Goal: Transaction & Acquisition: Download file/media

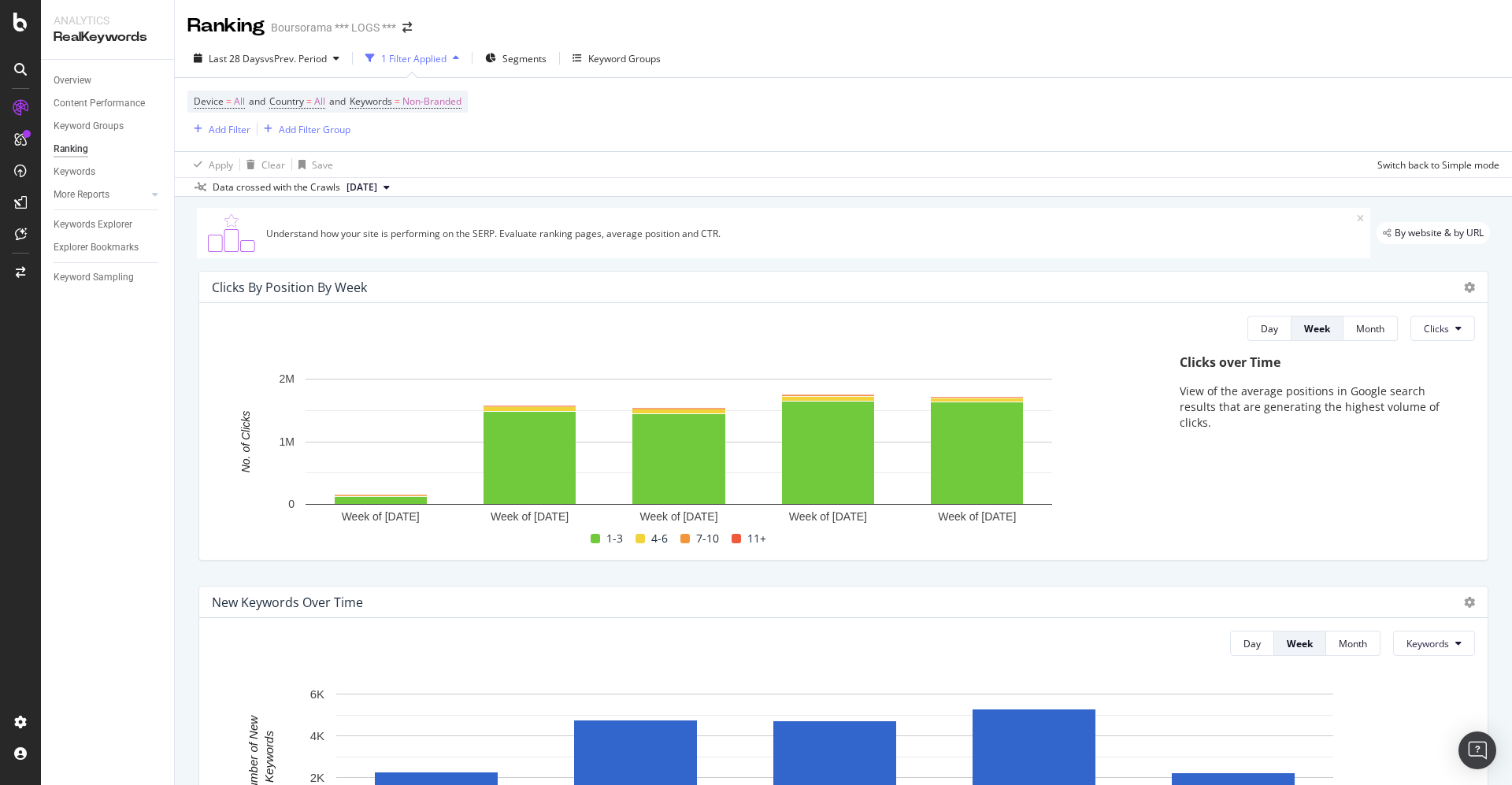
click at [26, 64] on icon at bounding box center [20, 69] width 13 height 13
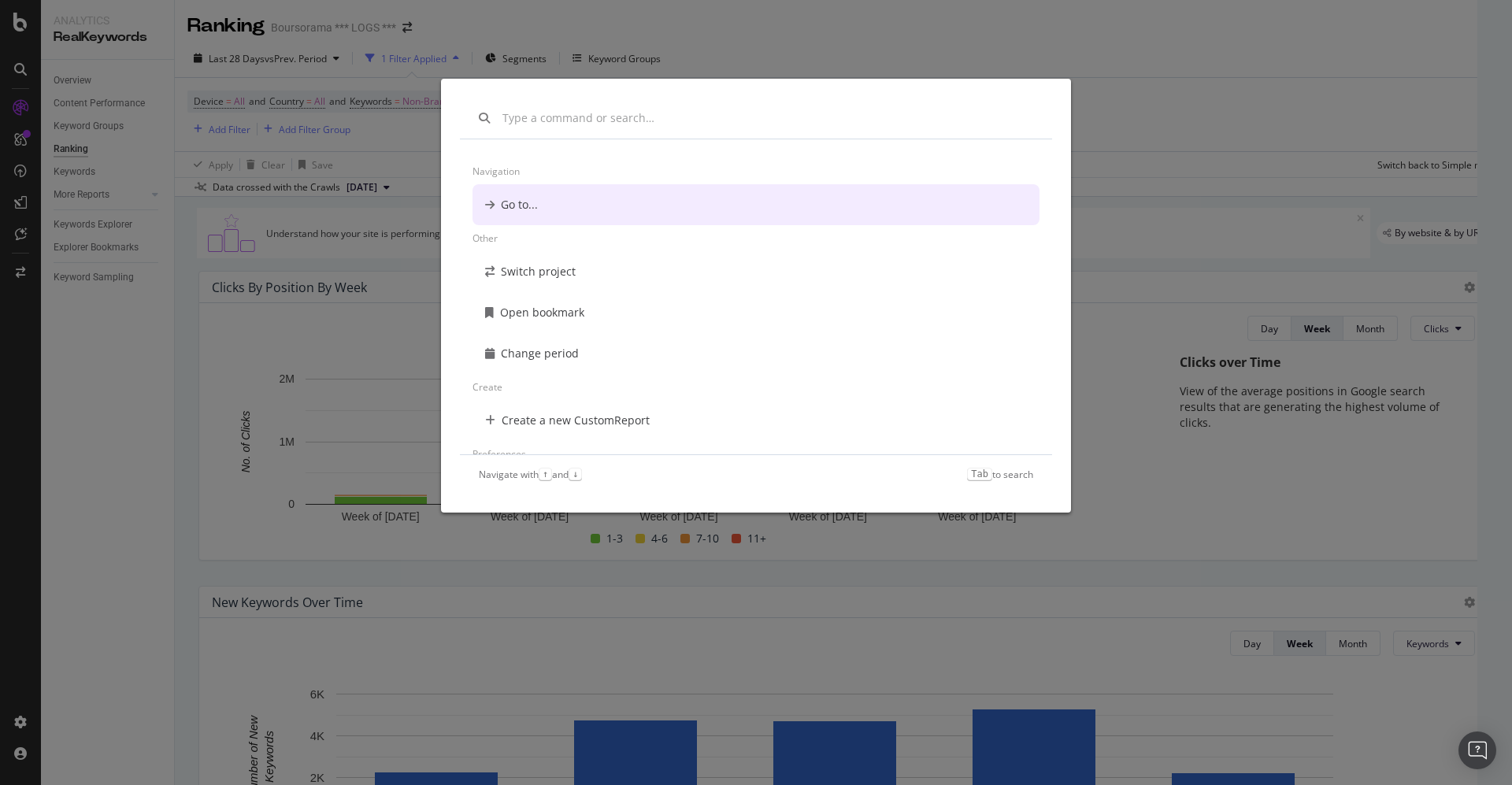
click at [26, 64] on div "Navigation Go to... Other Switch project Open bookmark Change period Create Cre…" at bounding box center [756, 392] width 1512 height 785
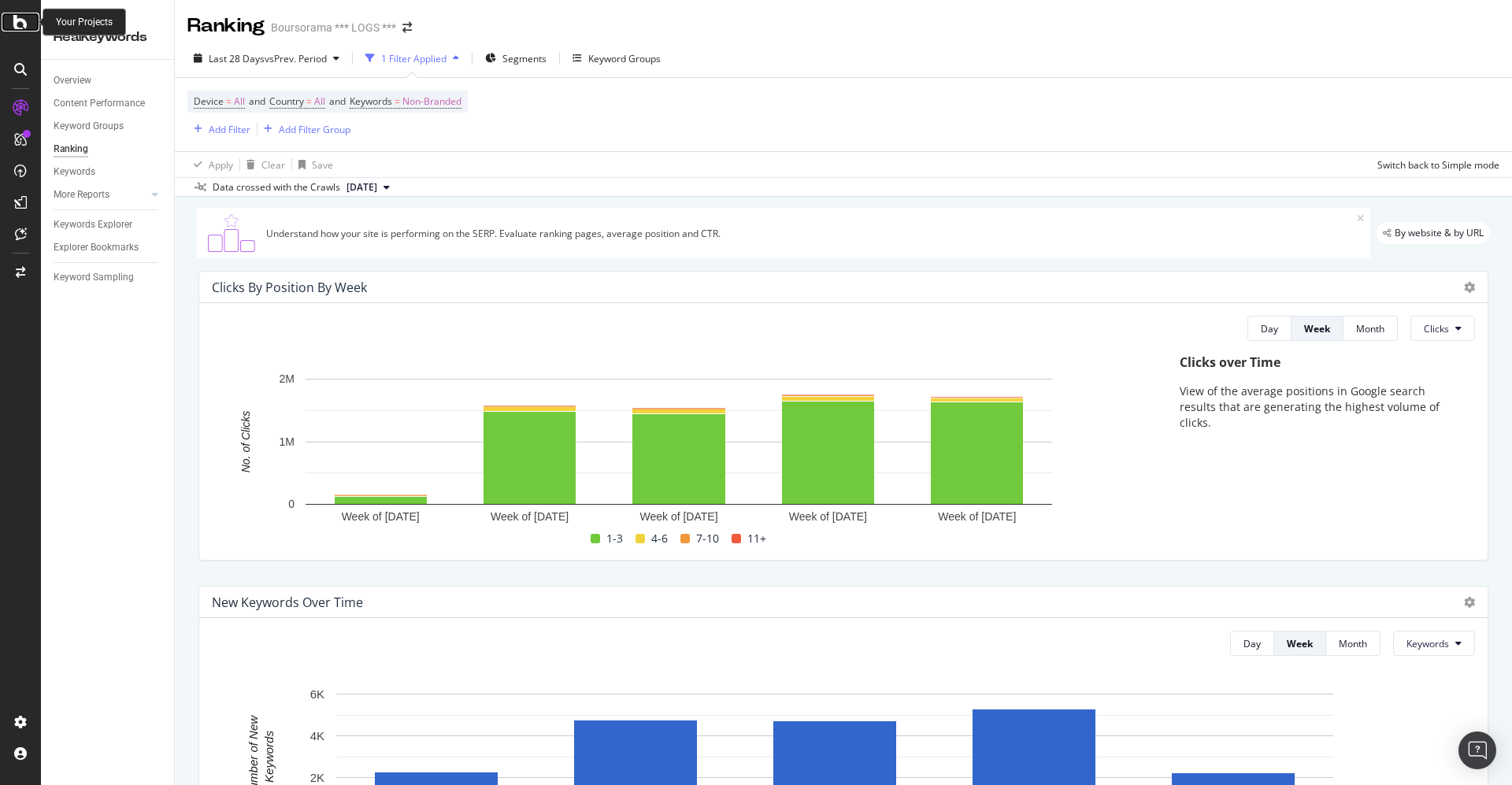
click at [17, 13] on icon at bounding box center [20, 22] width 14 height 19
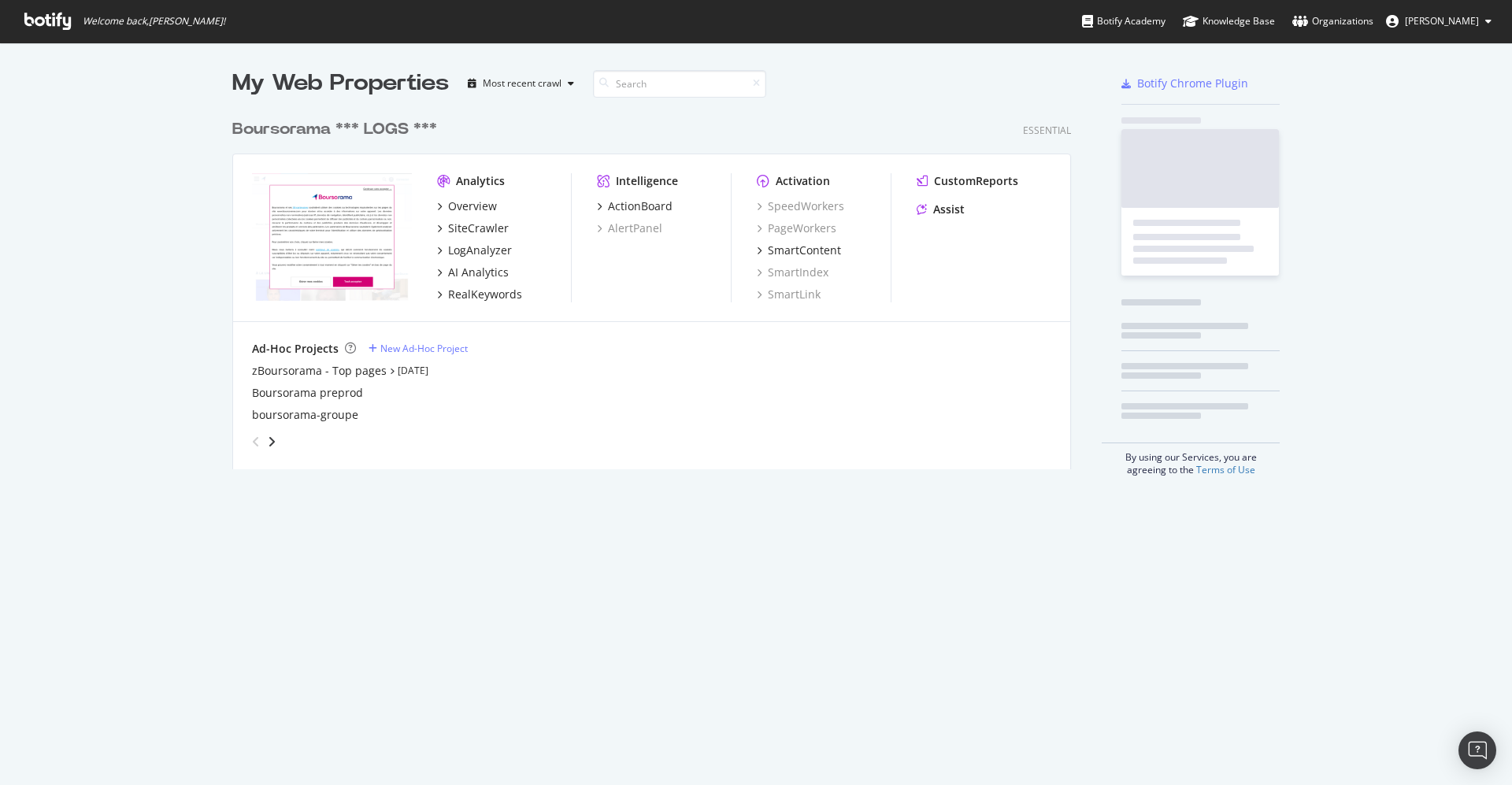
scroll to position [768, 1477]
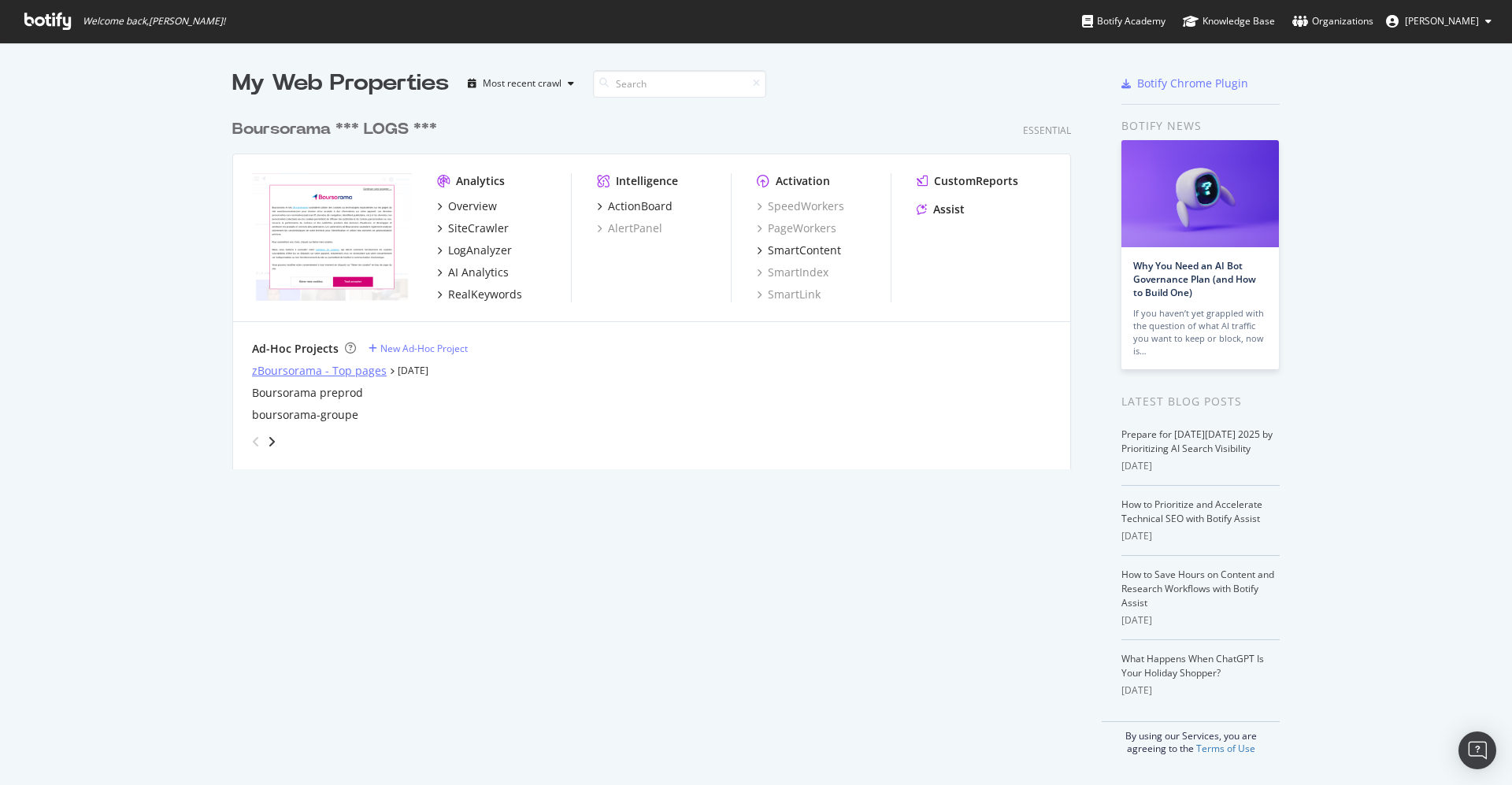
click at [319, 369] on div "zBoursorama - Top pages" at bounding box center [320, 371] width 135 height 16
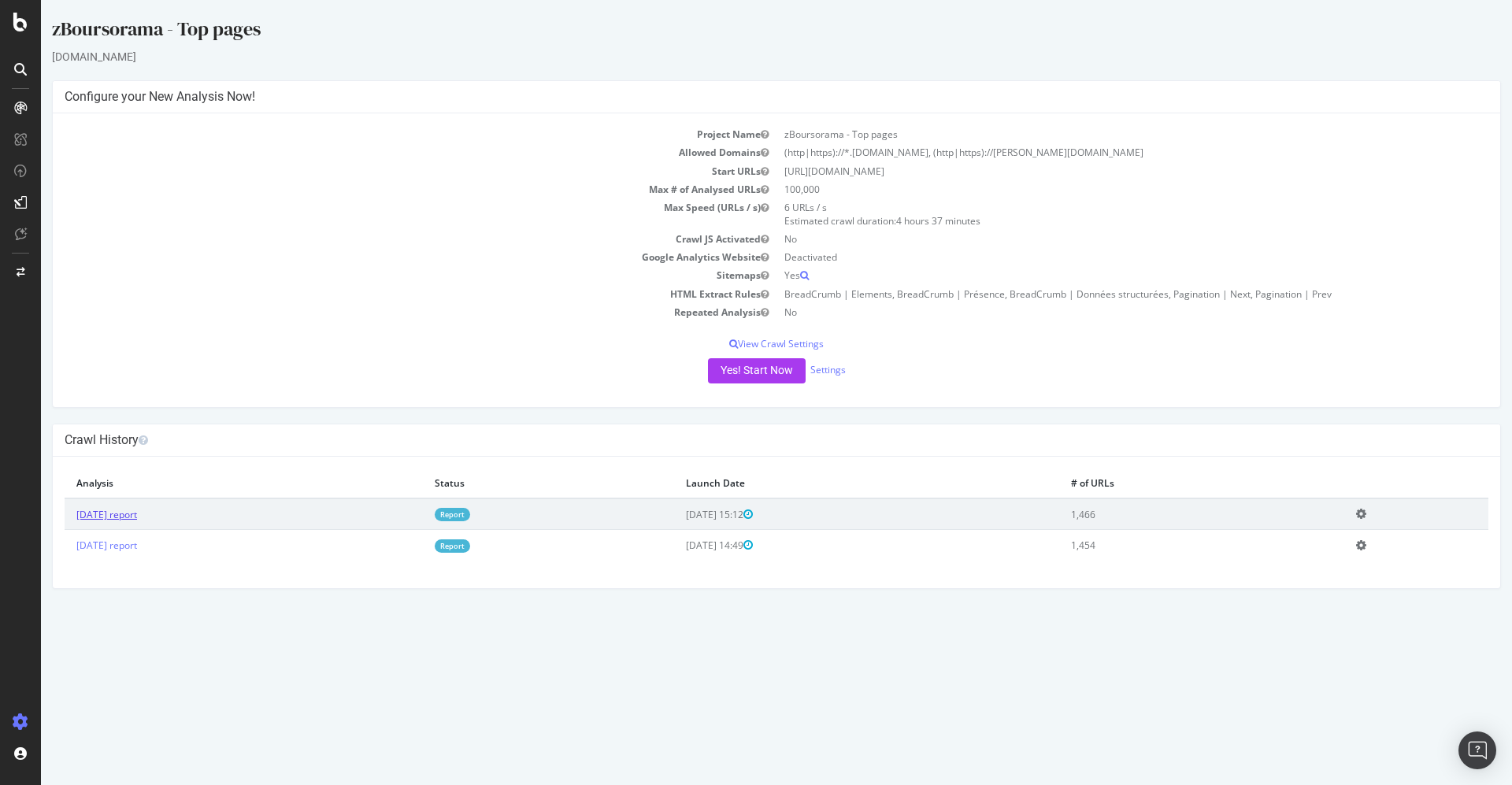
click at [137, 512] on link "[DATE] report" at bounding box center [107, 515] width 61 height 13
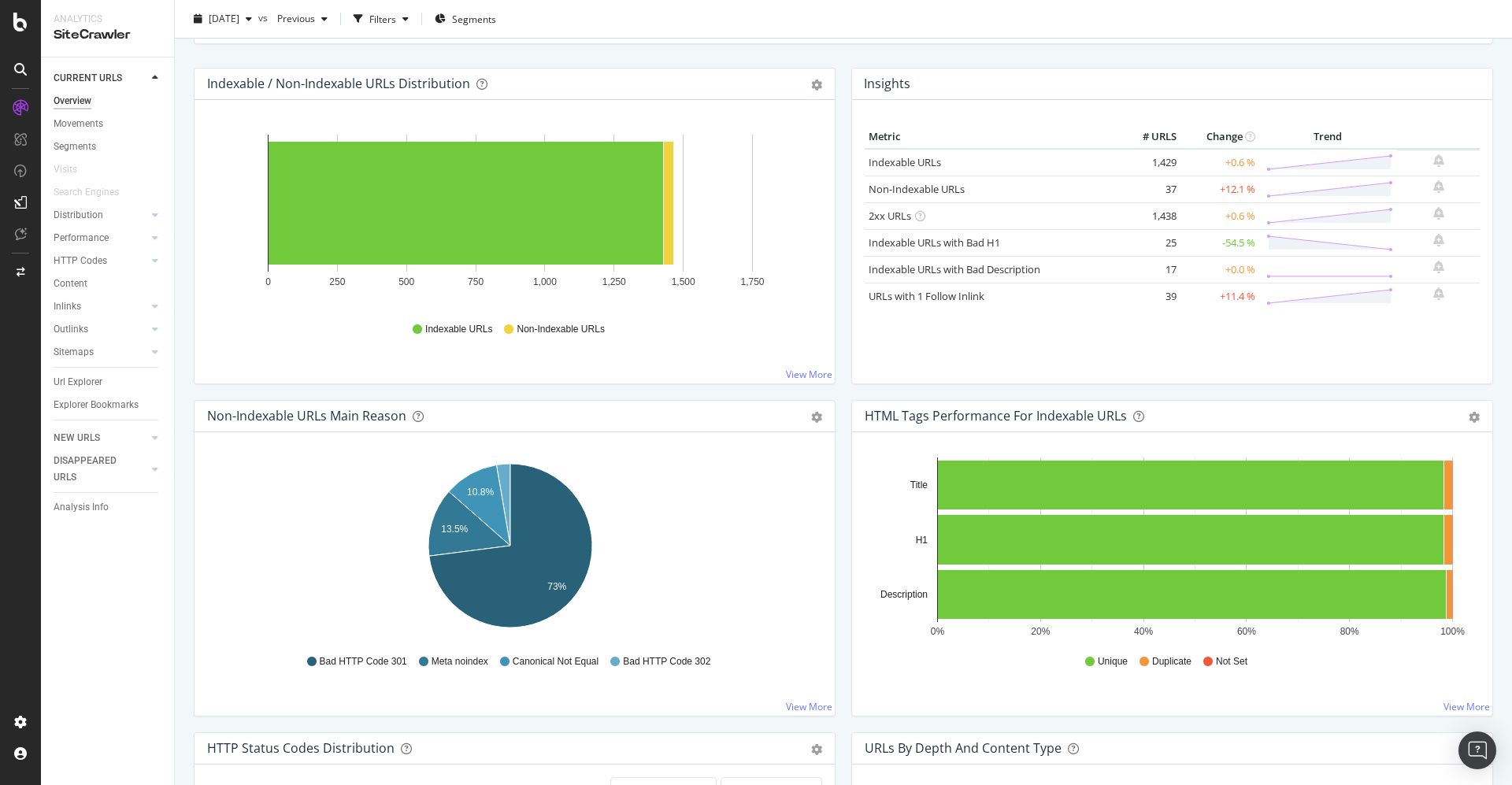
scroll to position [236, 0]
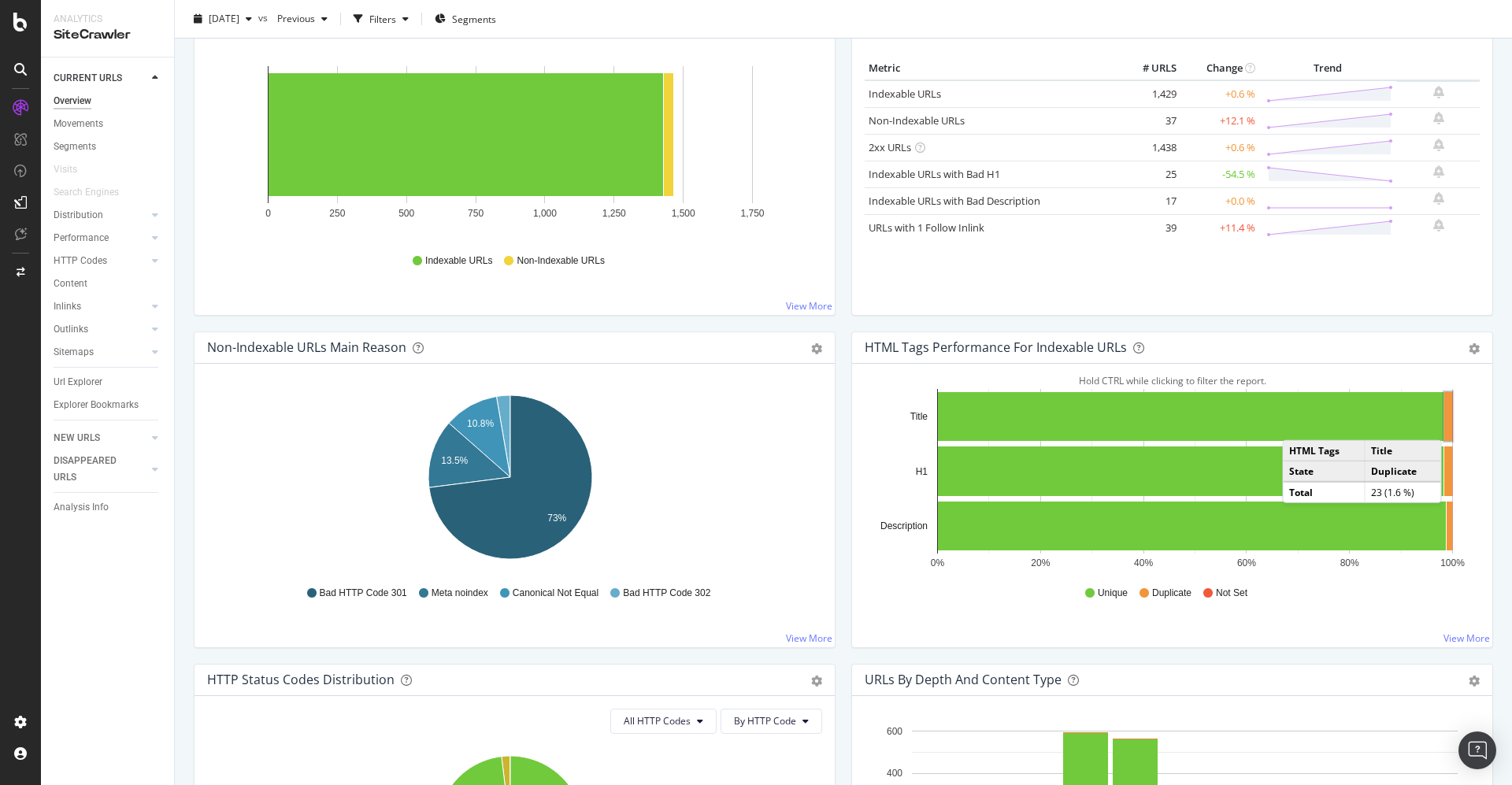
click at [1445, 423] on rect "A chart." at bounding box center [1448, 416] width 8 height 49
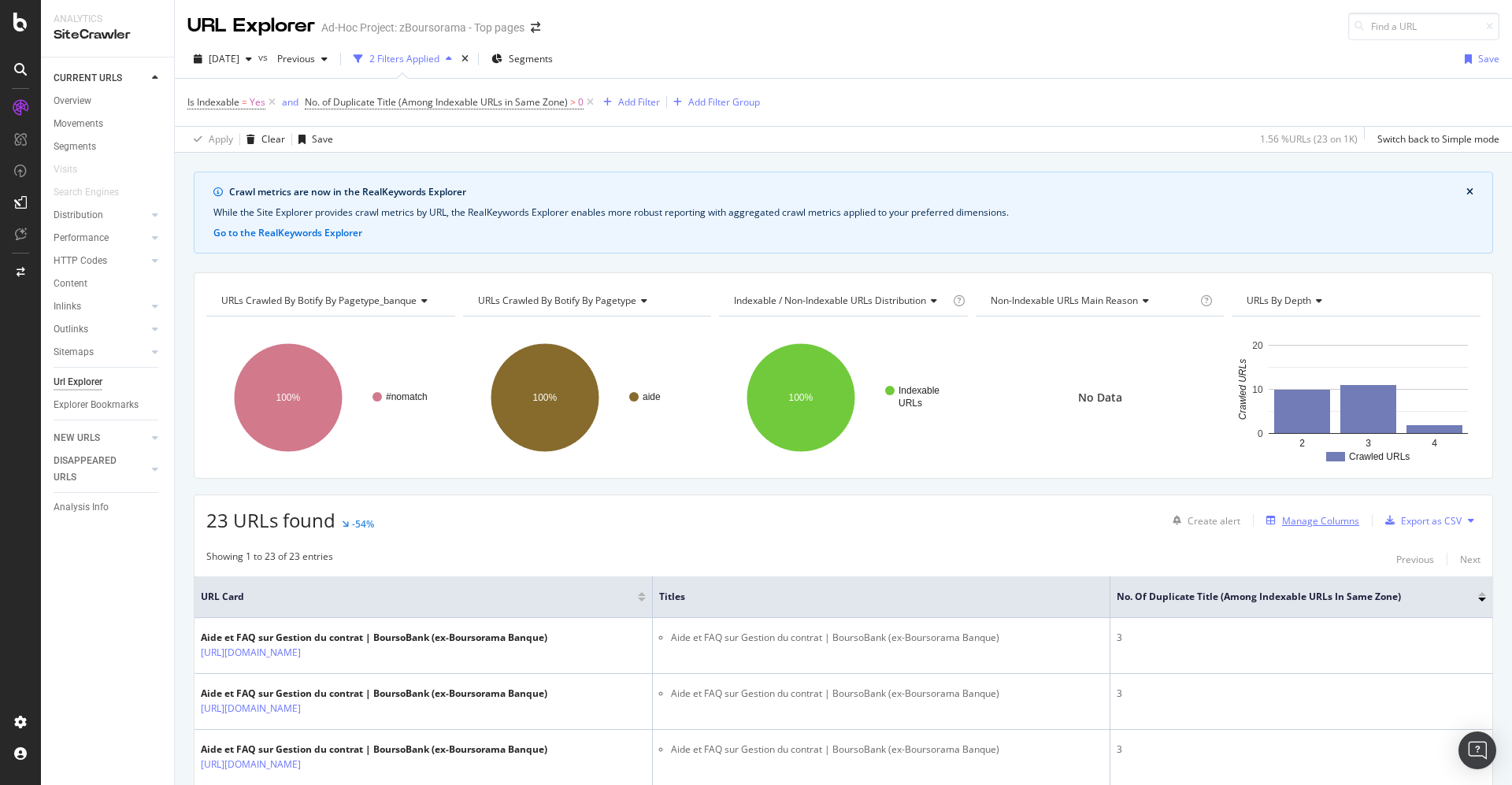
click at [1289, 522] on div "Manage Columns" at bounding box center [1321, 521] width 77 height 13
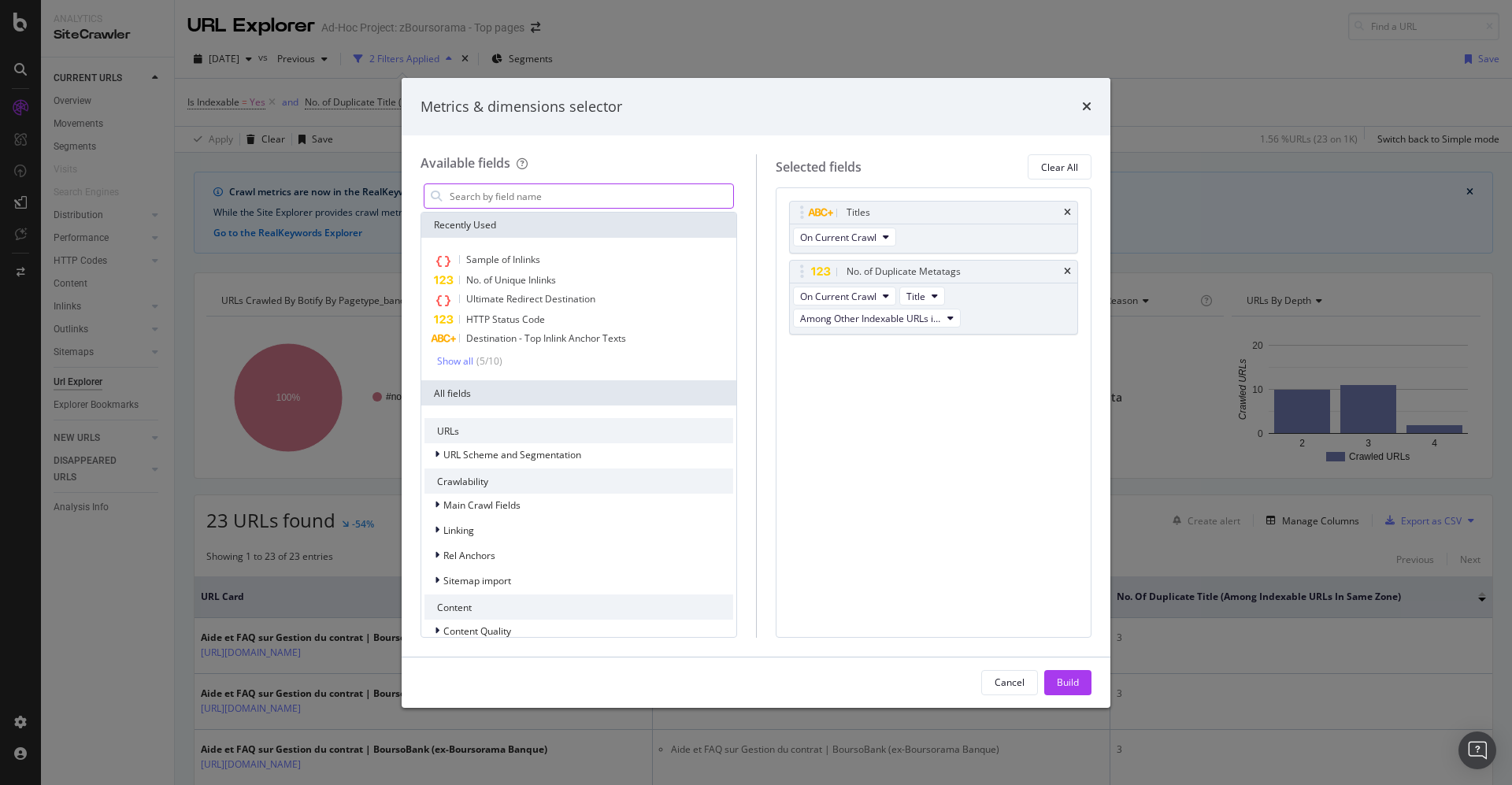
click at [504, 208] on div "modal" at bounding box center [579, 196] width 310 height 25
click at [503, 202] on input "modal" at bounding box center [591, 196] width 285 height 24
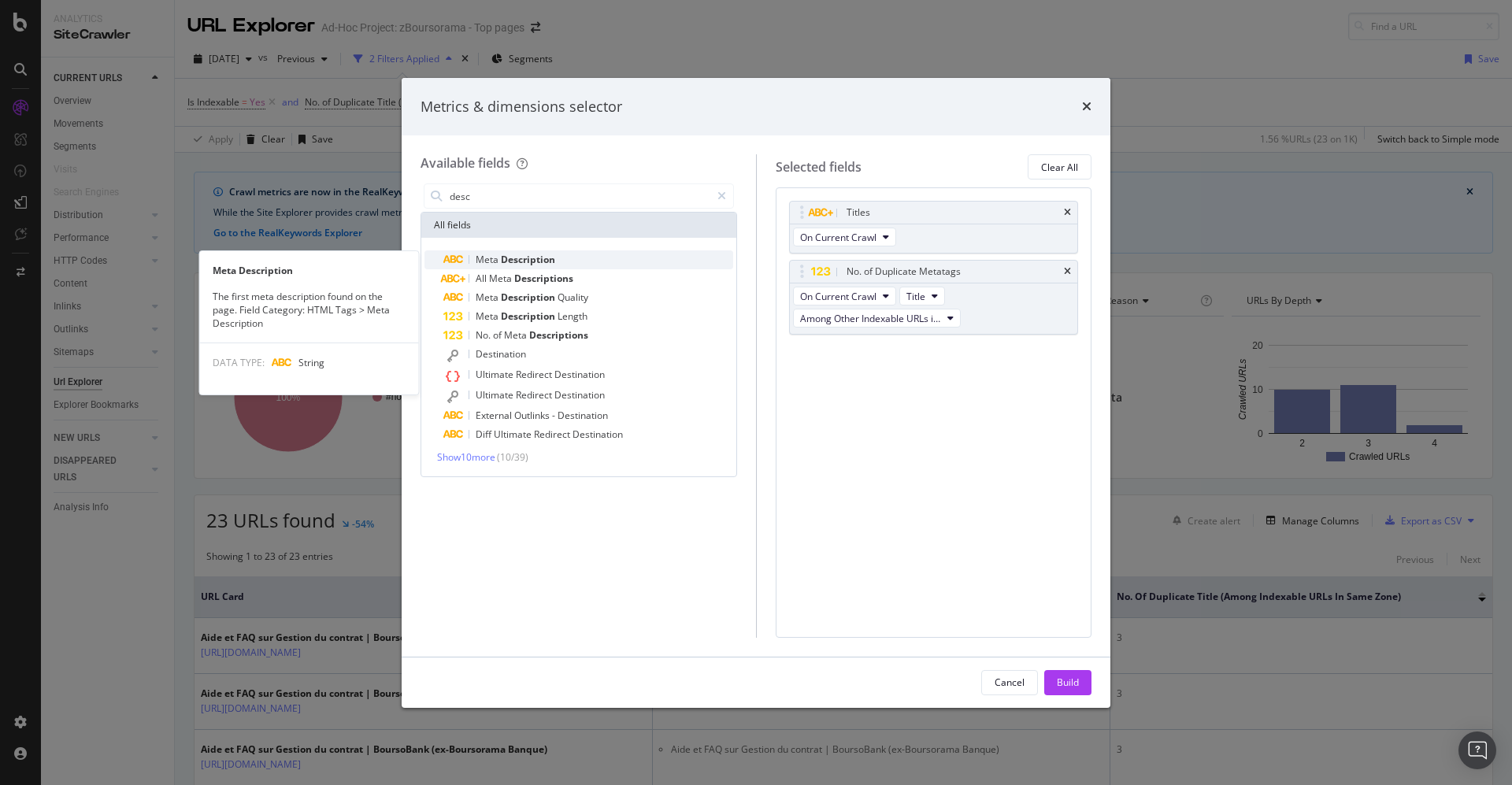
click at [517, 262] on span "Description" at bounding box center [528, 259] width 55 height 13
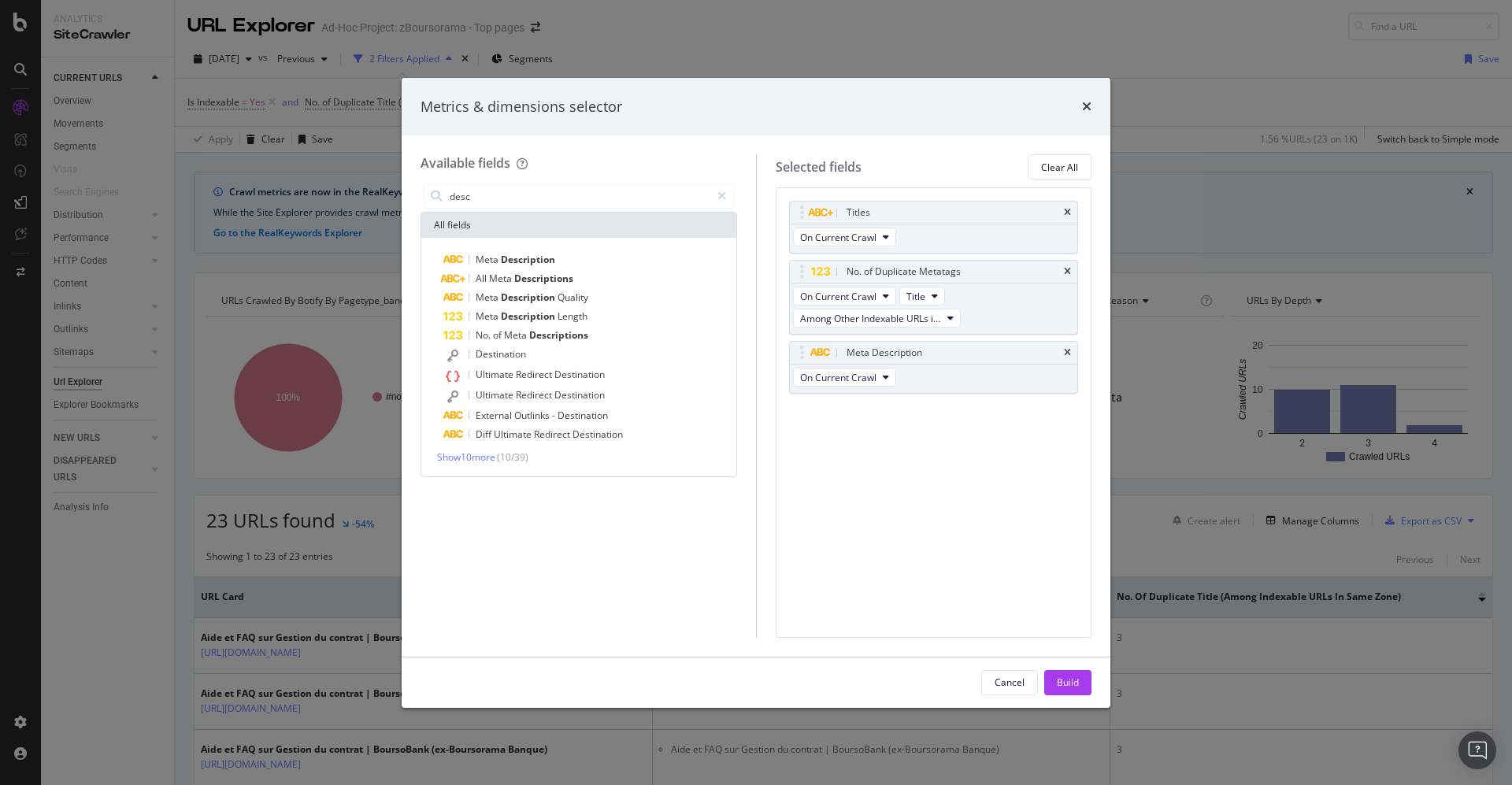
click at [501, 215] on div "All fields" at bounding box center [579, 225] width 315 height 25
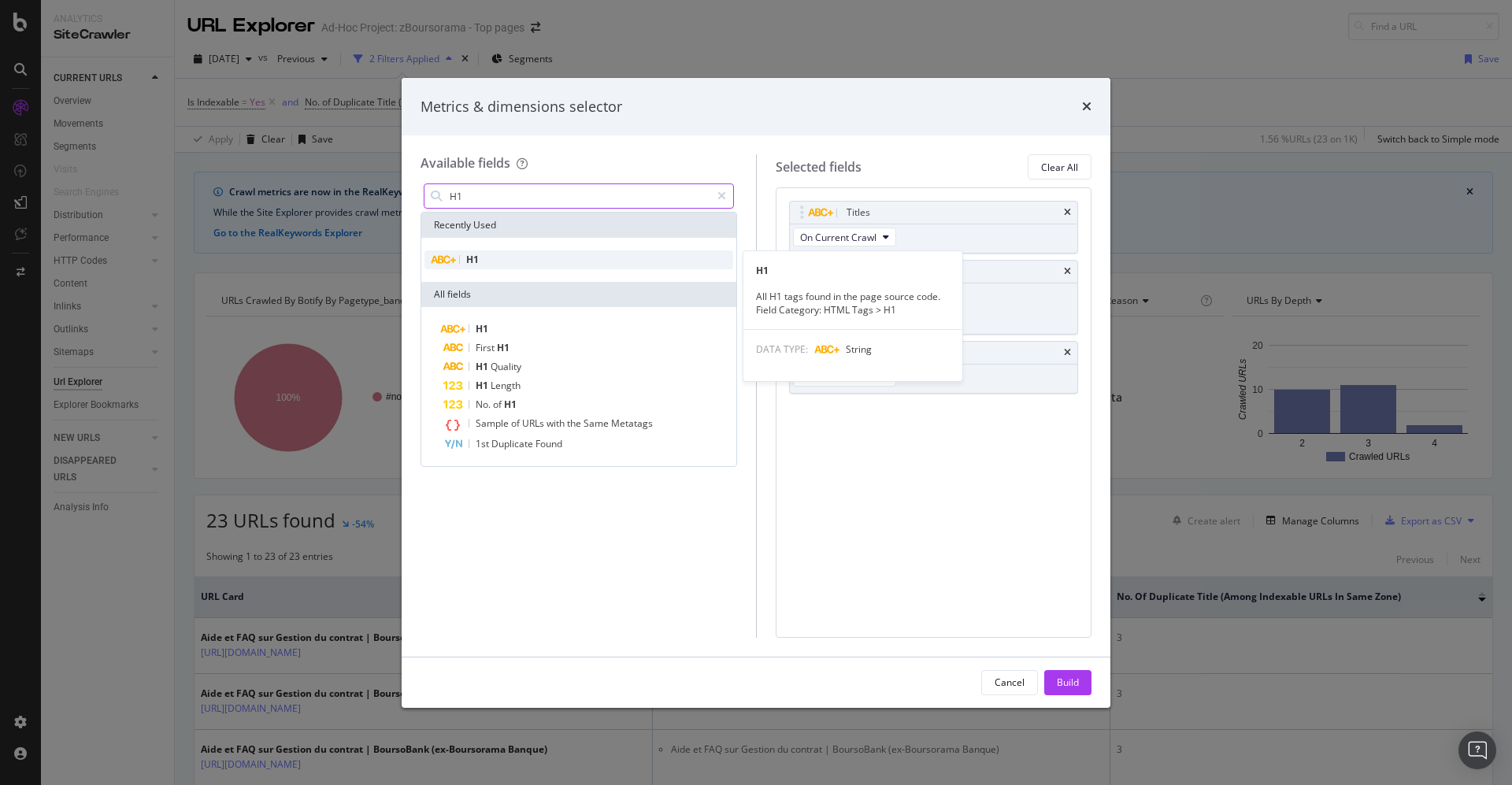
type input "H1"
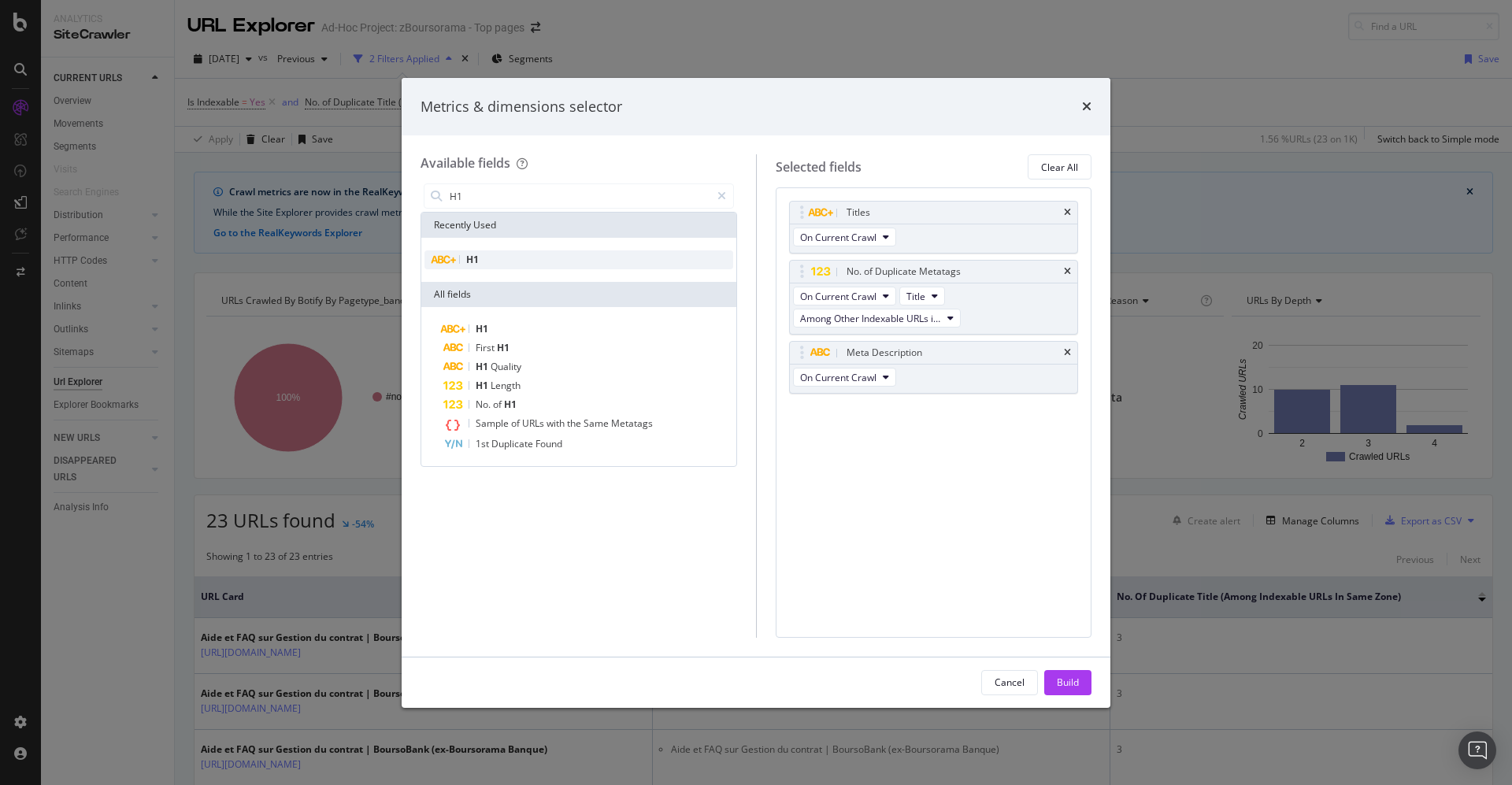
click at [470, 257] on span "H1" at bounding box center [472, 259] width 13 height 13
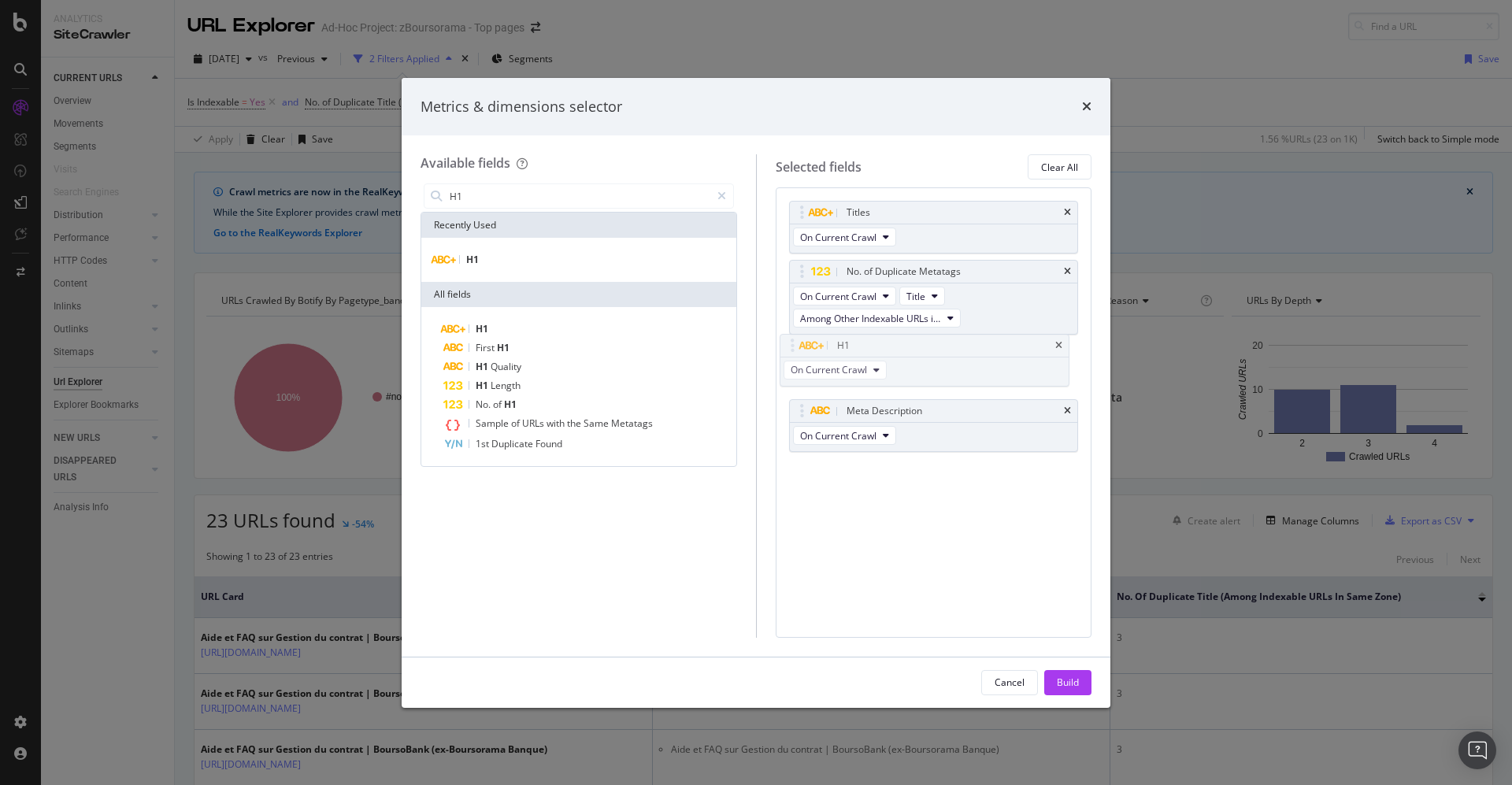
drag, startPoint x: 943, startPoint y: 410, endPoint x: 938, endPoint y: 394, distance: 16.8
click at [934, 344] on body "Analytics SiteCrawler CURRENT URLS Overview Movements Segments Visits Search En…" at bounding box center [756, 392] width 1512 height 785
click at [1057, 678] on div "Build" at bounding box center [1068, 682] width 22 height 13
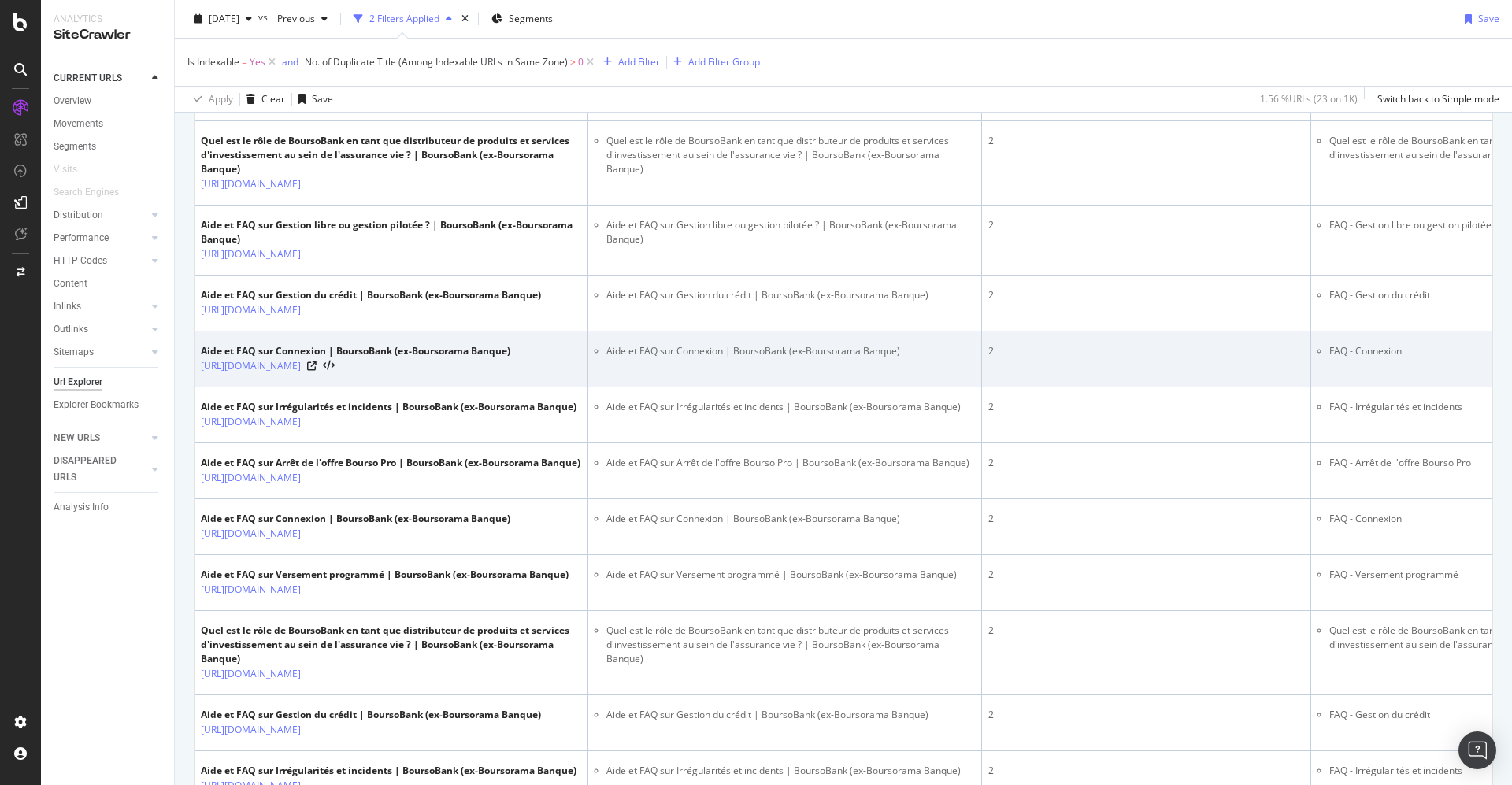
scroll to position [362, 0]
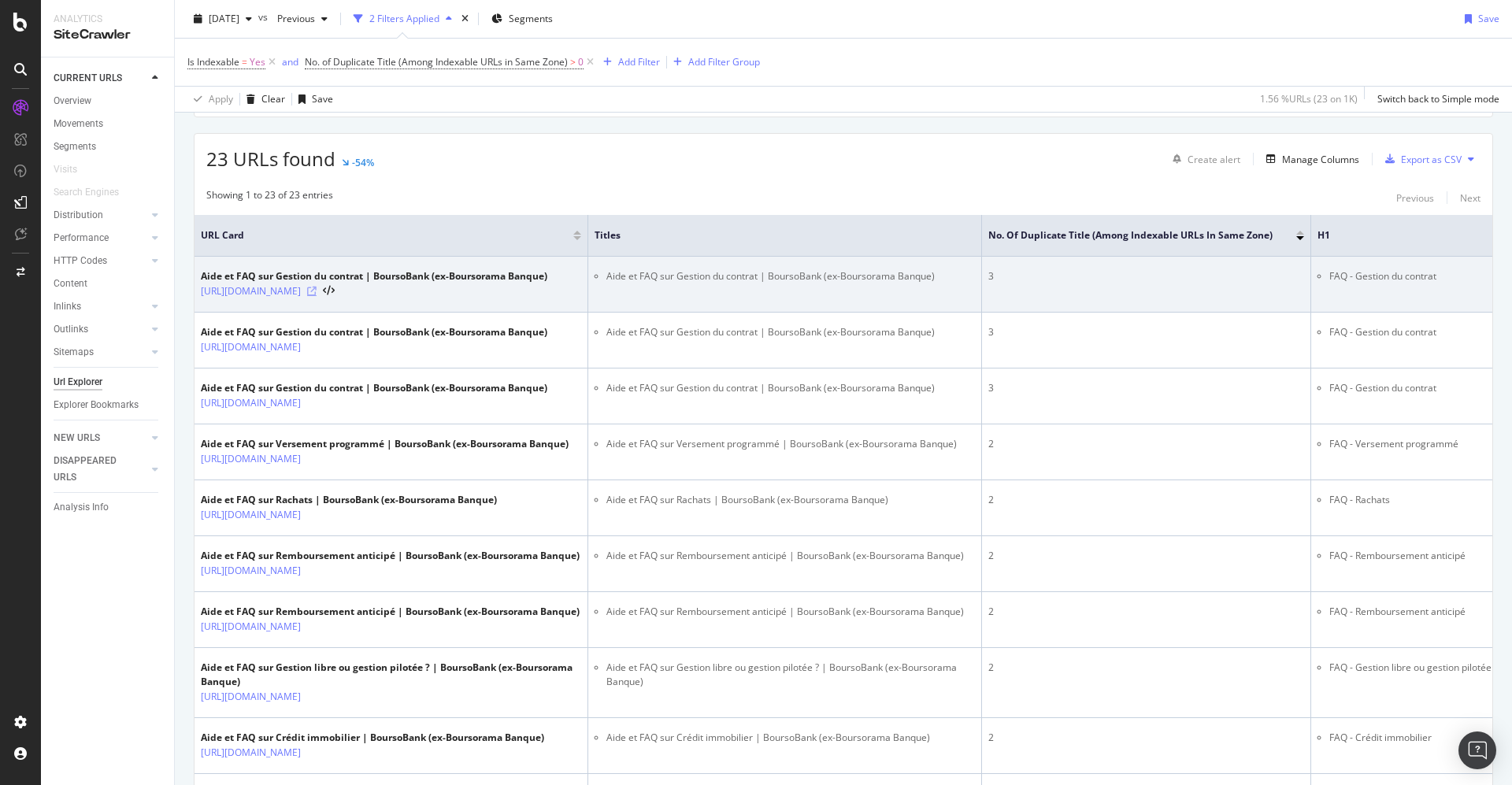
click at [316, 296] on icon at bounding box center [311, 291] width 9 height 9
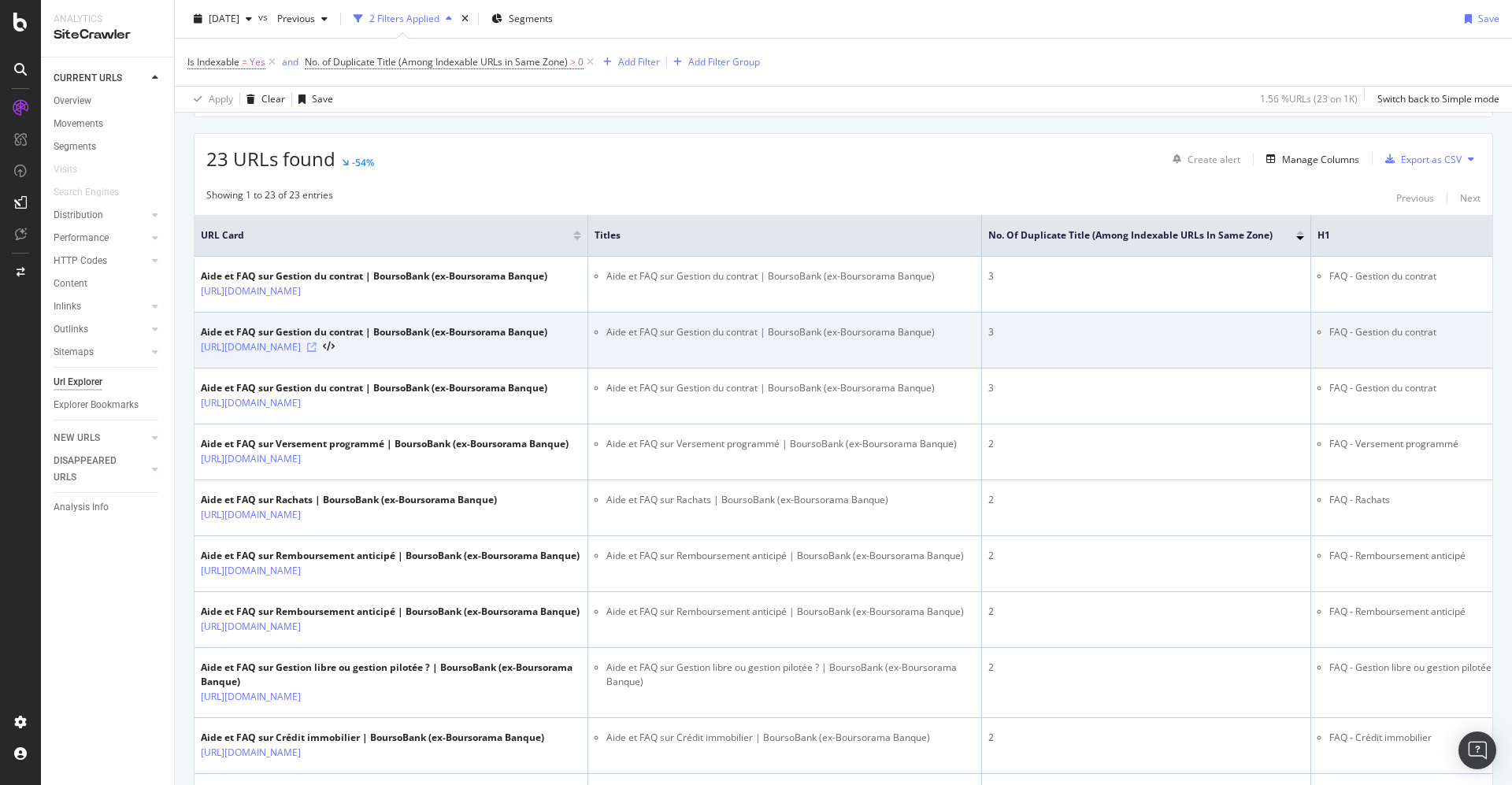
click at [316, 352] on icon at bounding box center [311, 347] width 9 height 9
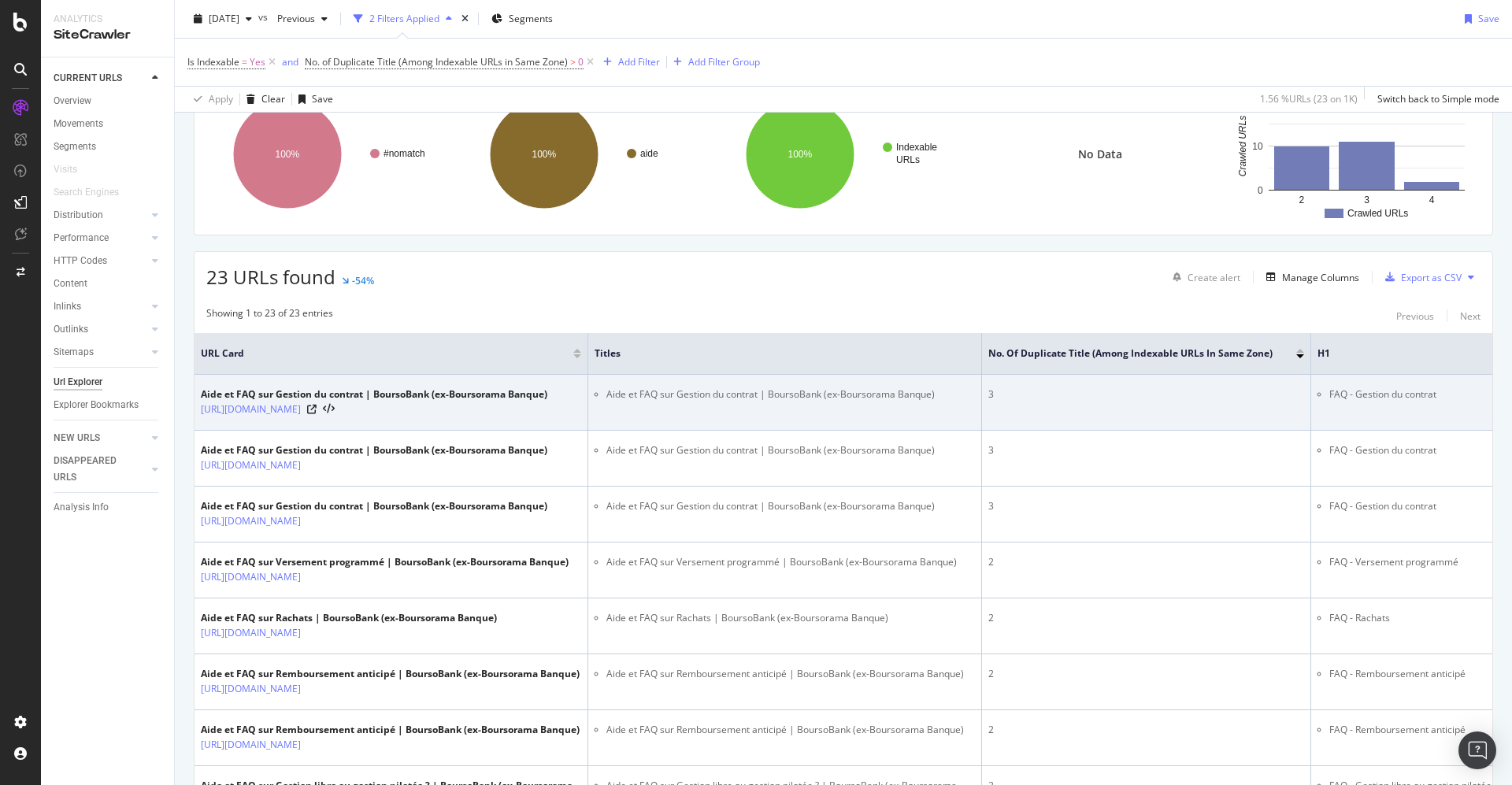
scroll to position [0, 0]
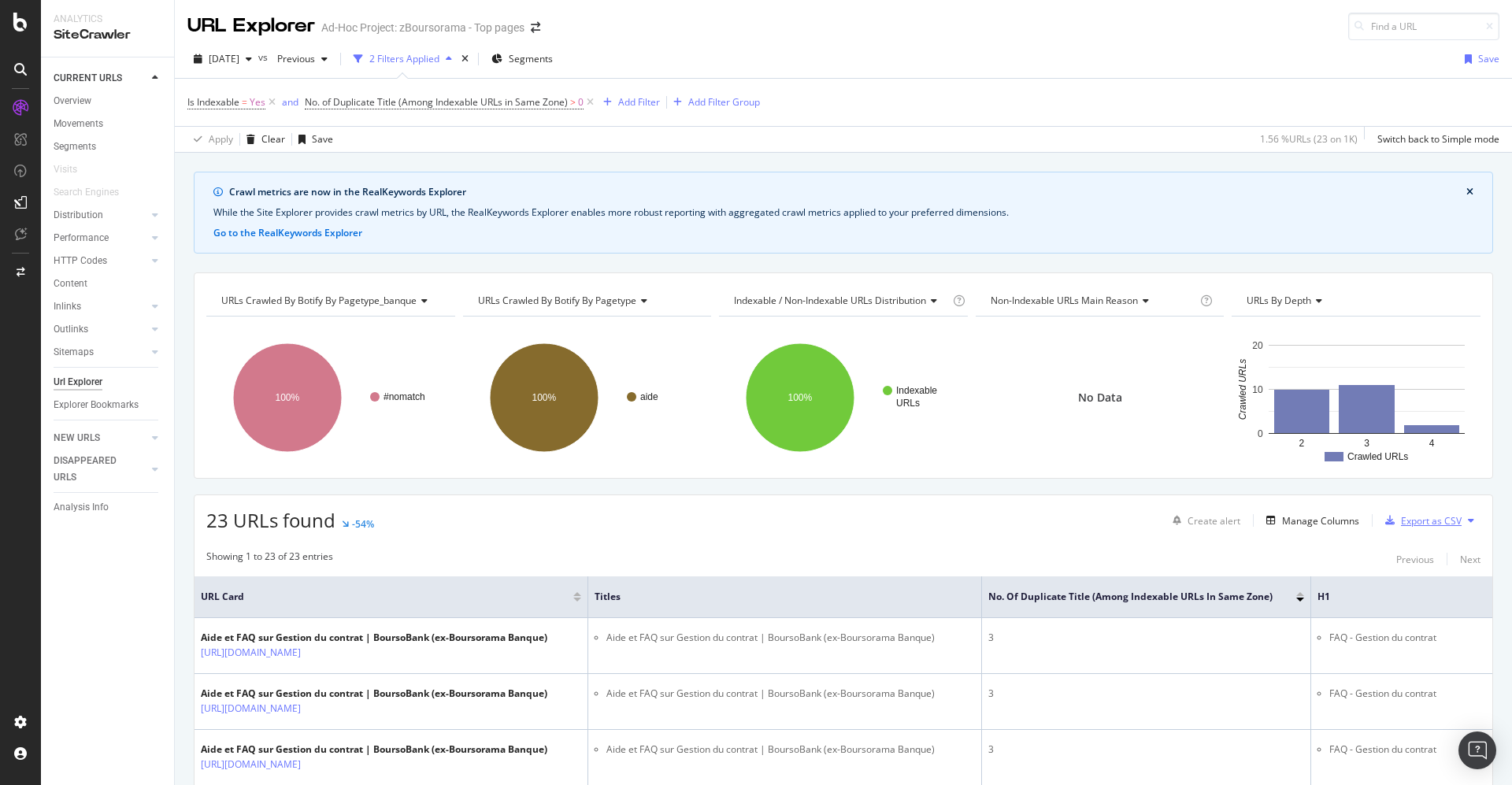
click at [1413, 517] on div "Export as CSV" at bounding box center [1431, 521] width 61 height 13
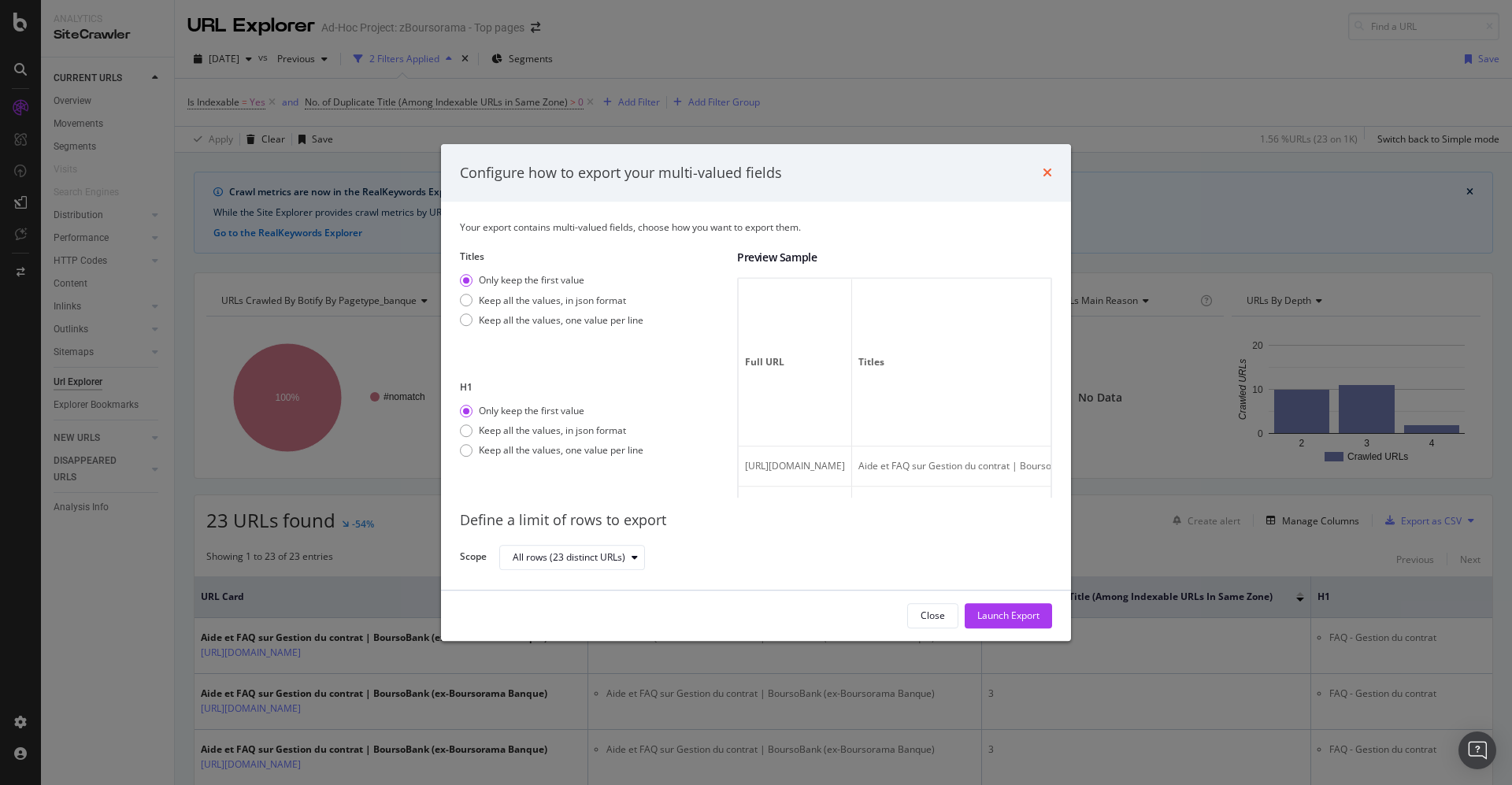
click at [1050, 171] on icon "times" at bounding box center [1047, 172] width 9 height 13
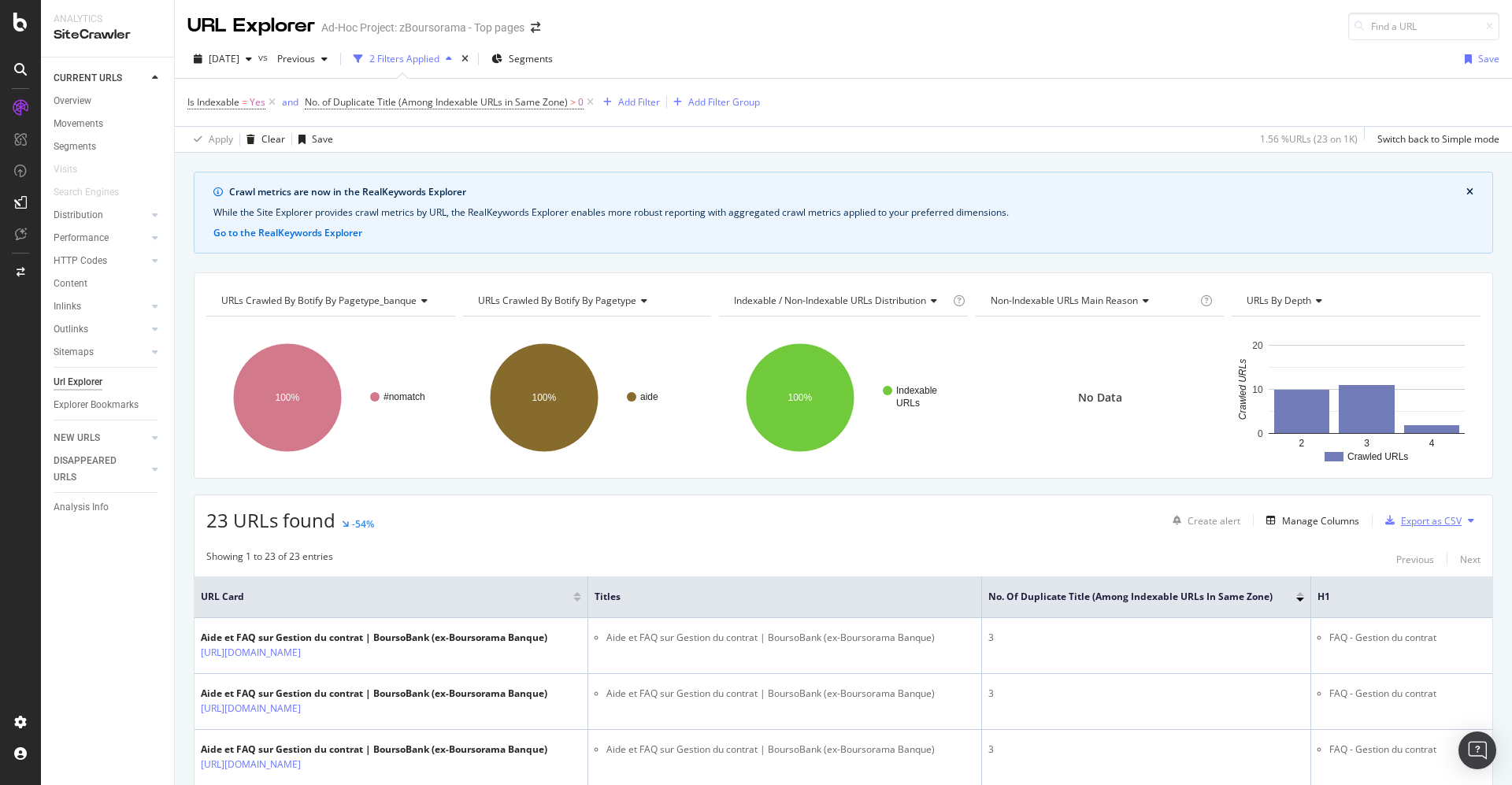
click at [1401, 522] on div "Export as CSV" at bounding box center [1431, 521] width 61 height 13
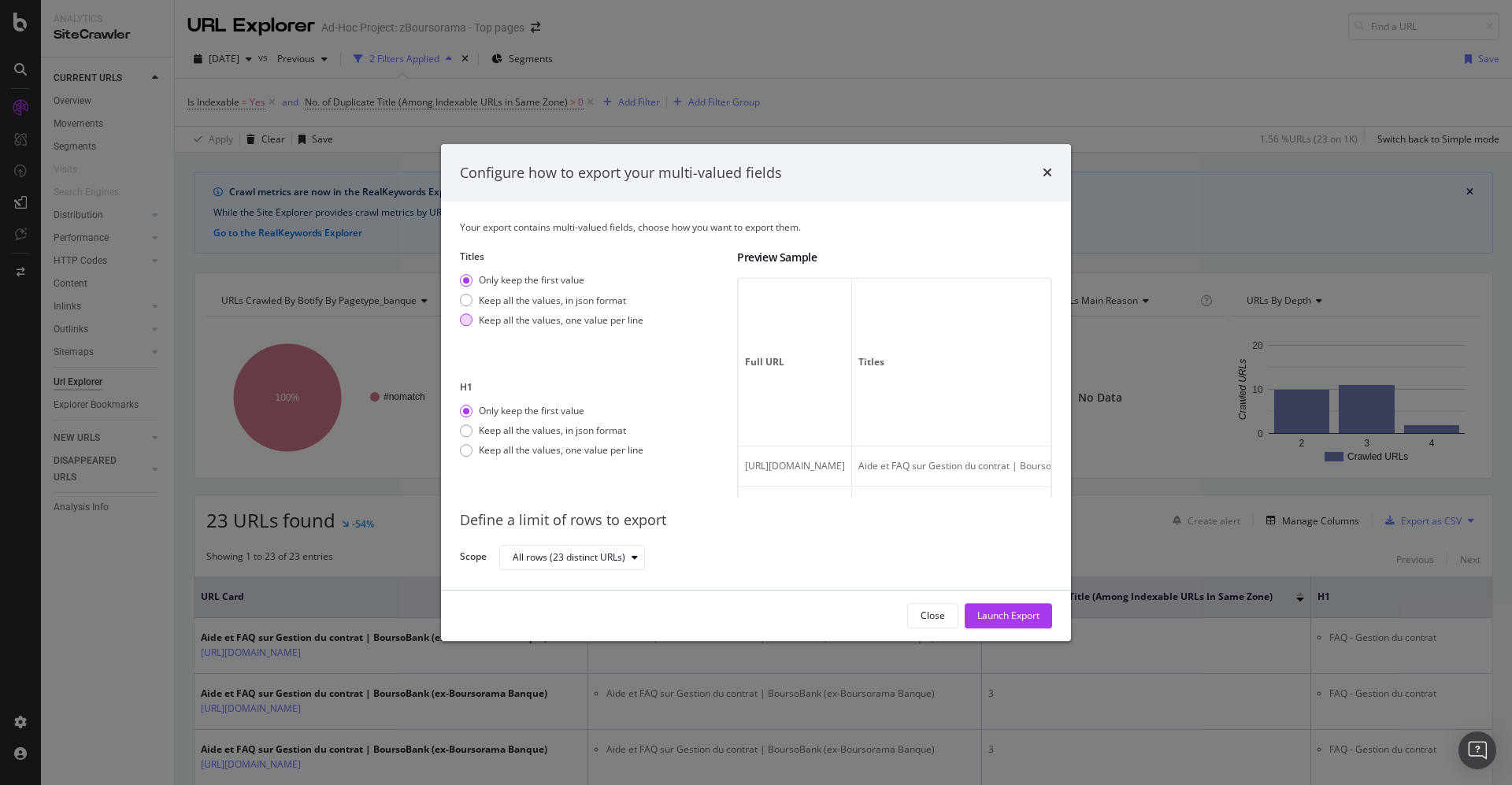
click at [468, 323] on div "modal" at bounding box center [466, 321] width 13 height 13
click at [1042, 172] on icon "times" at bounding box center [1047, 172] width 9 height 13
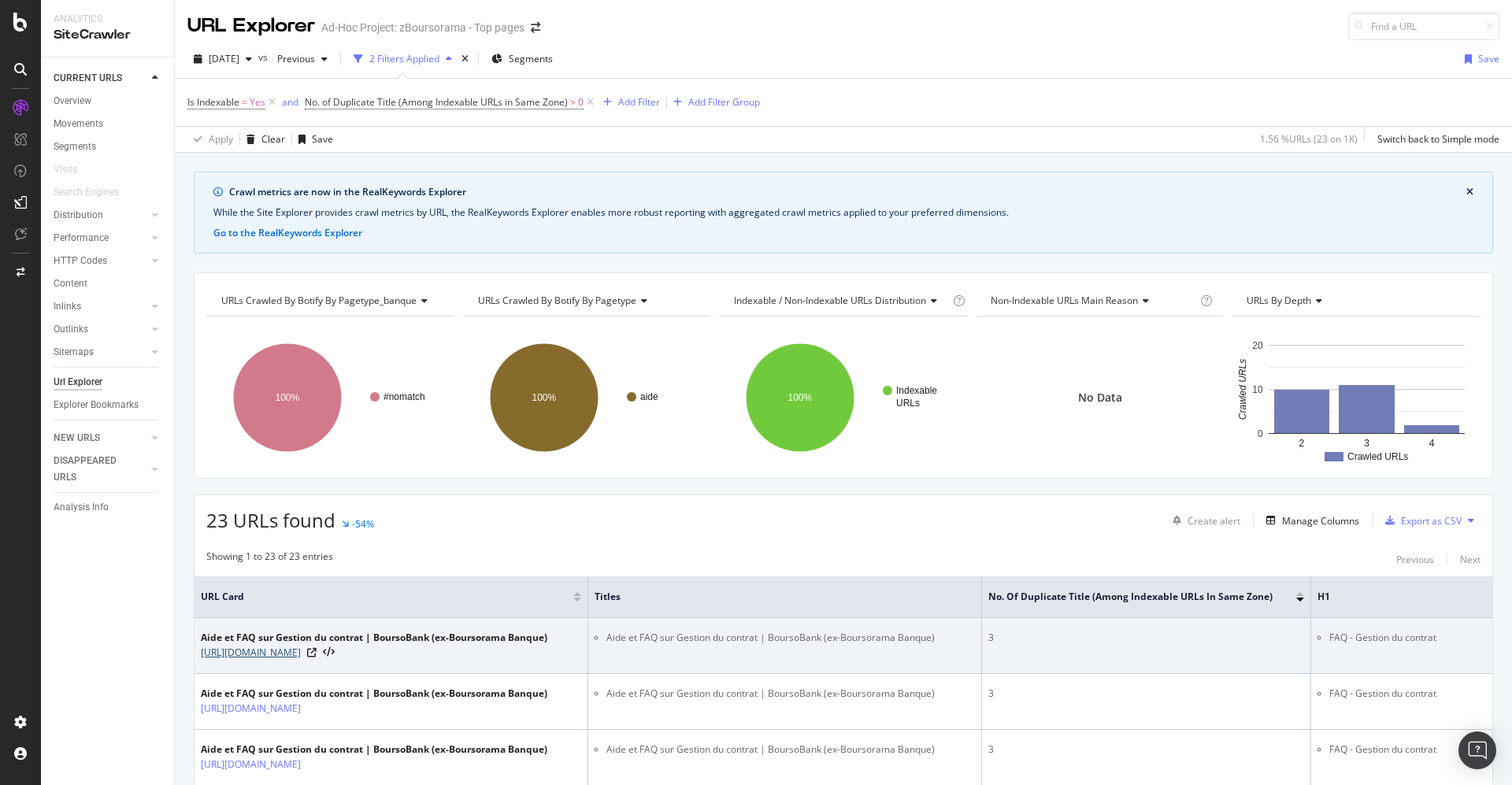
scroll to position [118, 0]
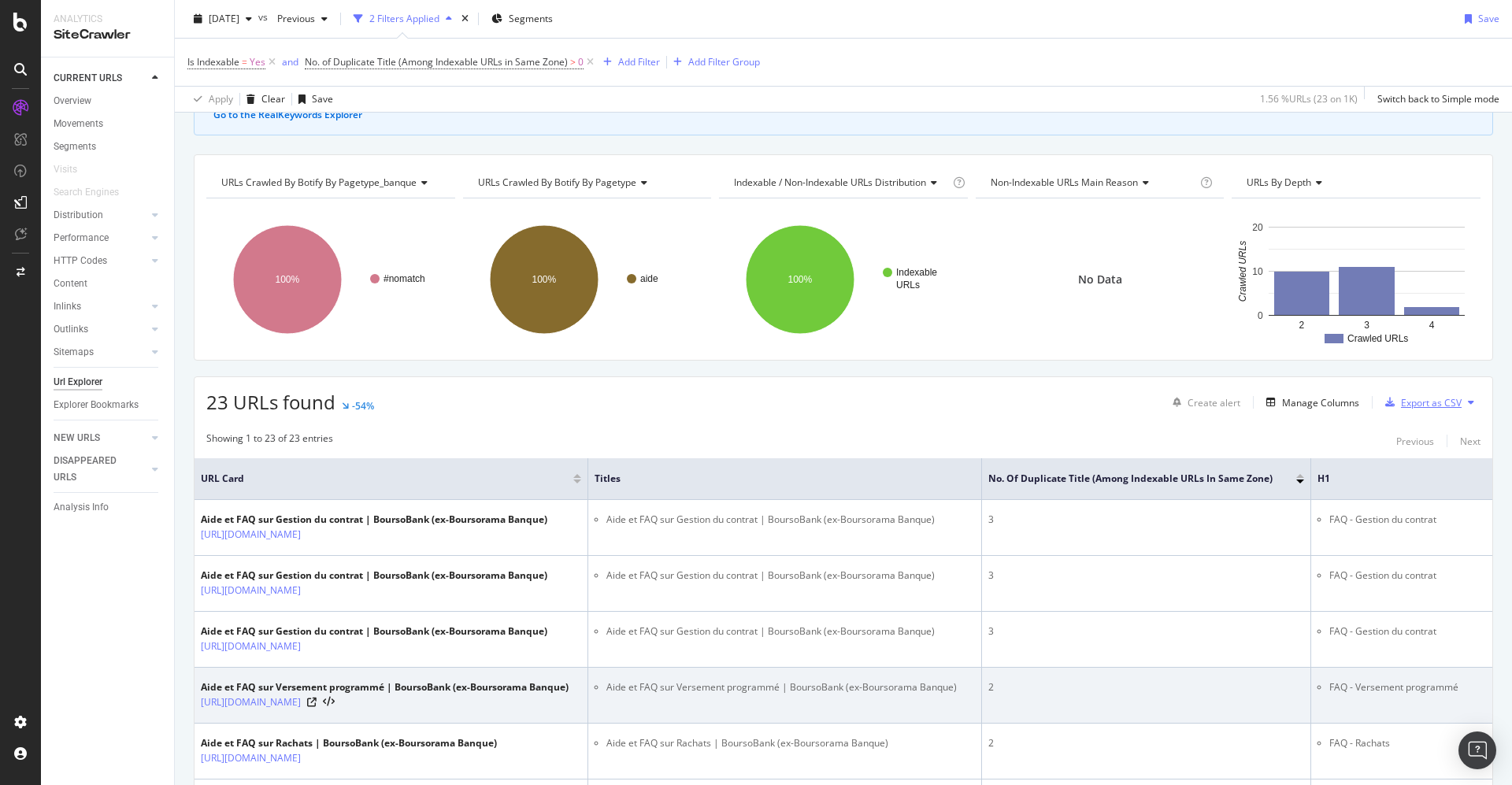
drag, startPoint x: 1409, startPoint y: 395, endPoint x: 1140, endPoint y: 751, distance: 446.2
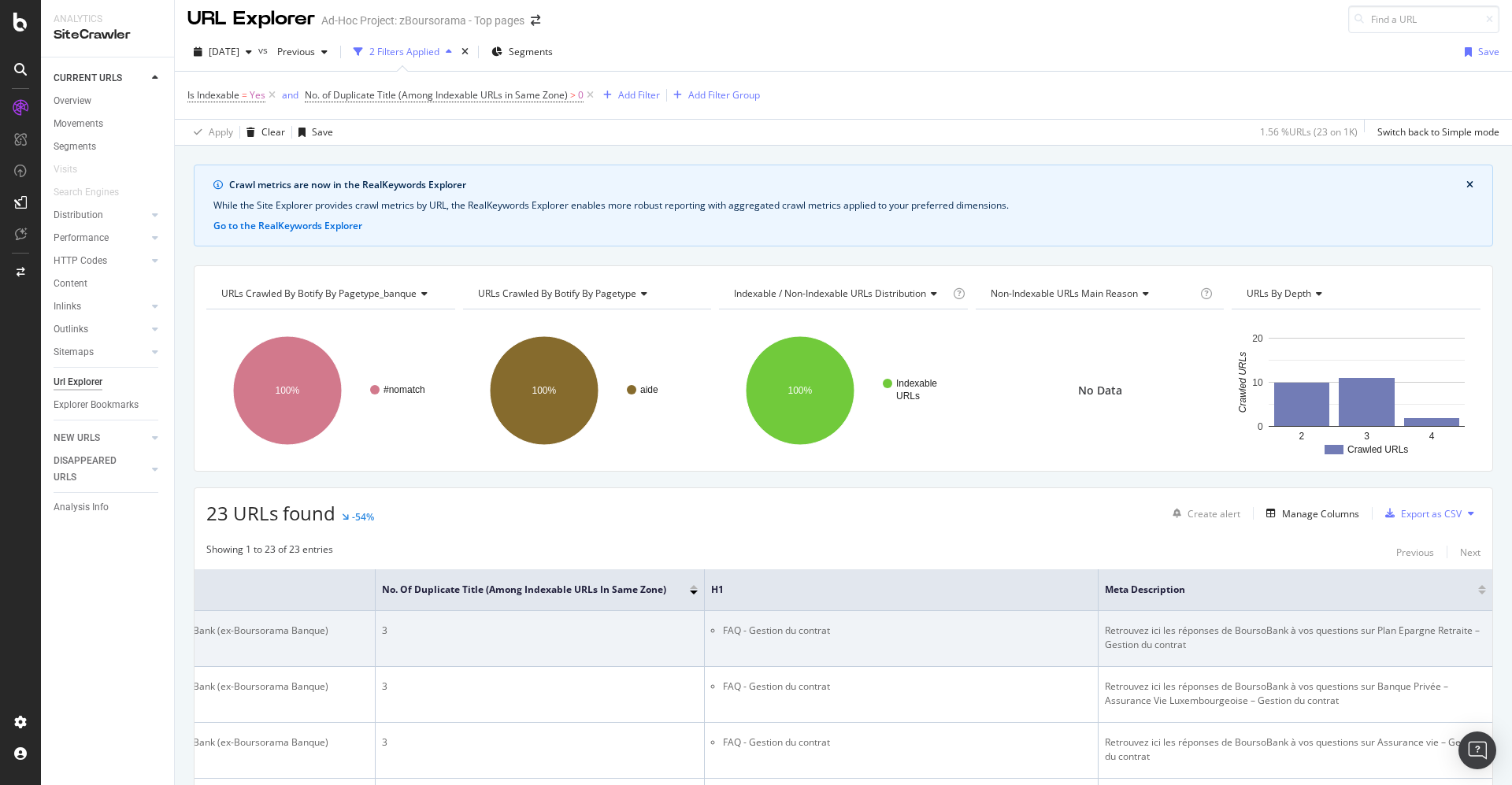
scroll to position [125, 0]
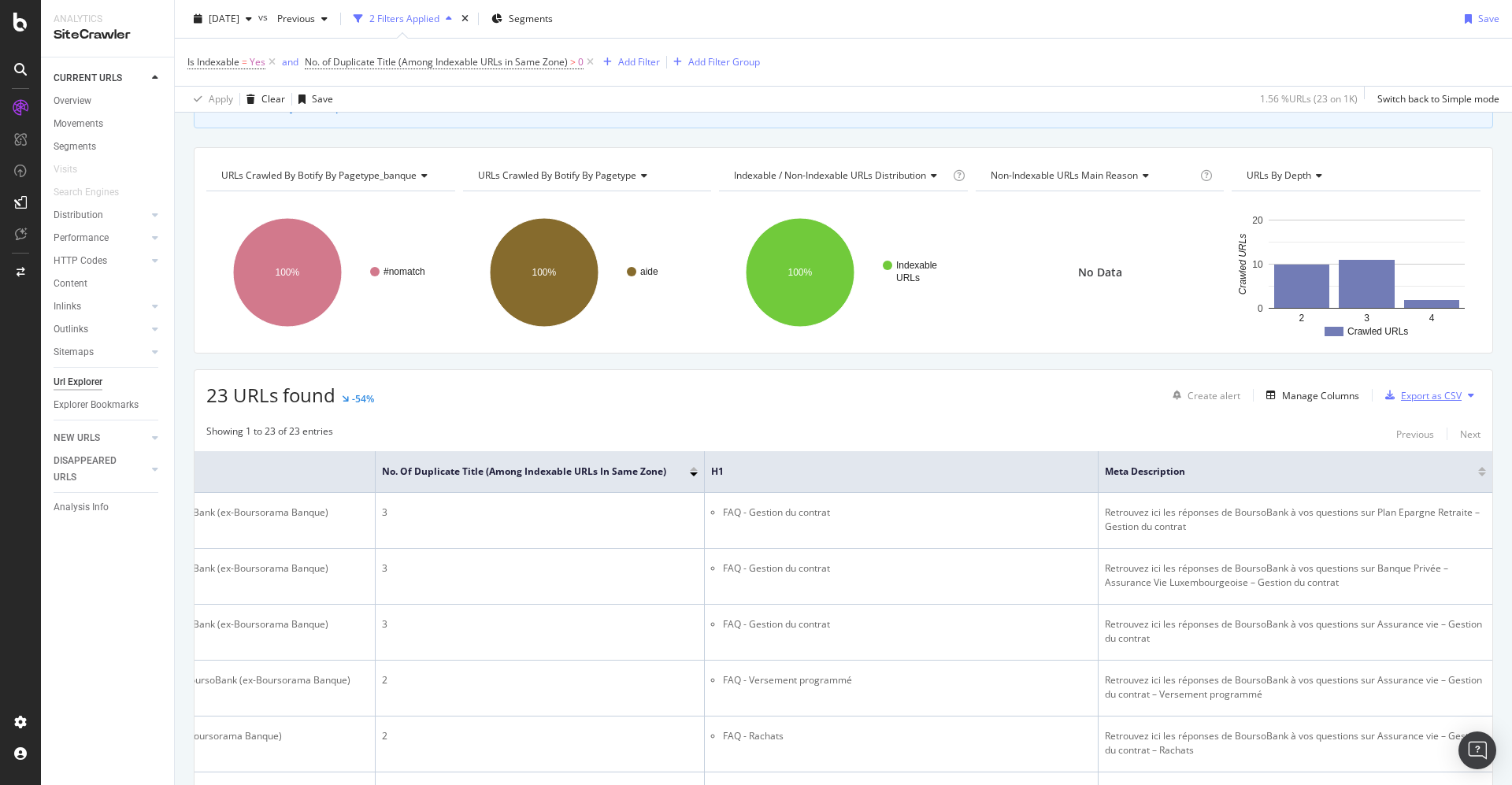
click at [1401, 390] on div "Export as CSV" at bounding box center [1431, 395] width 61 height 13
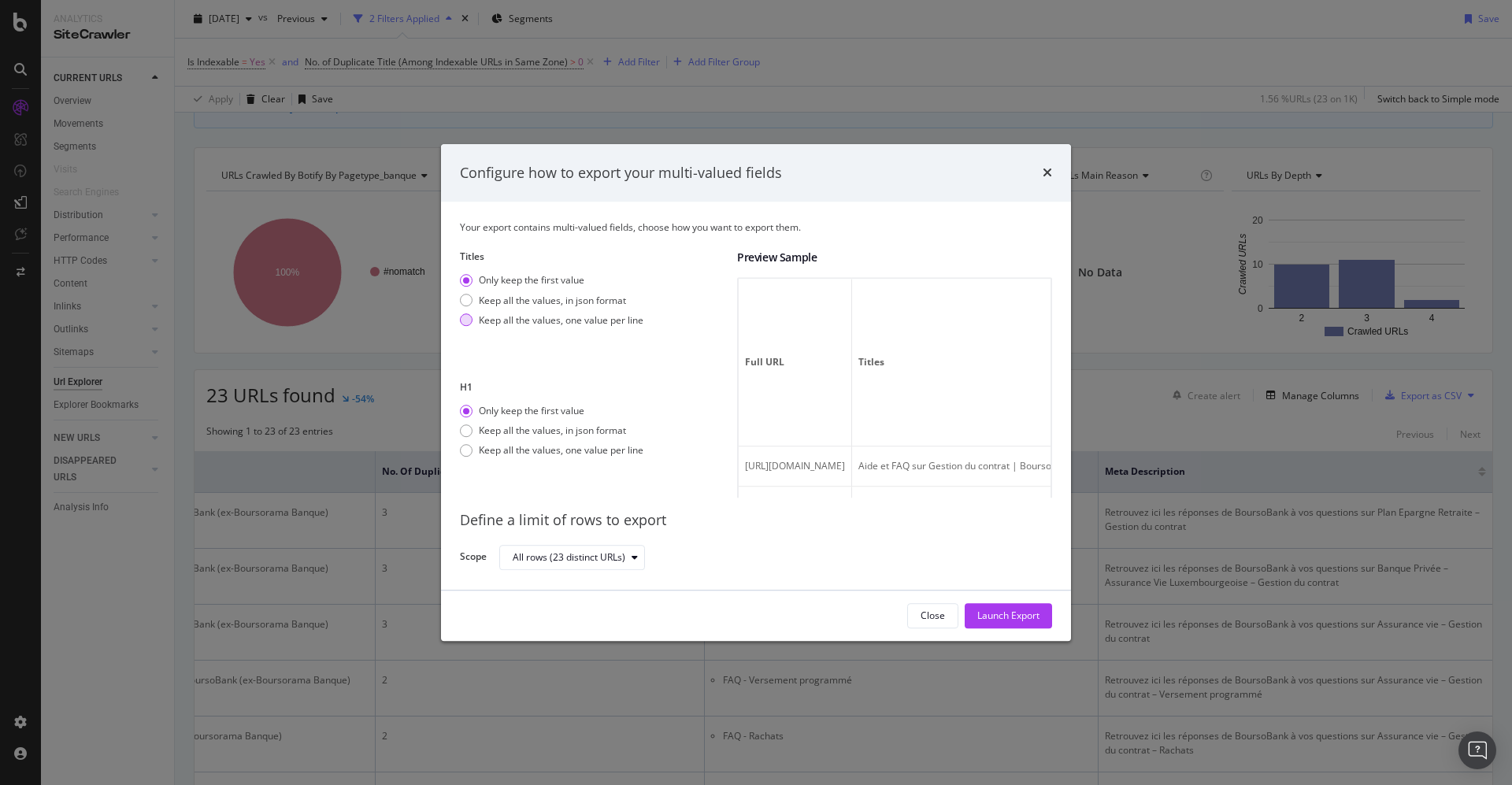
click at [595, 321] on div "Keep all the values, one value per line" at bounding box center [561, 321] width 165 height 13
click at [582, 280] on div "Only keep the first value" at bounding box center [531, 281] width 105 height 13
click at [582, 315] on div "Keep all the values, one value per line" at bounding box center [561, 321] width 165 height 13
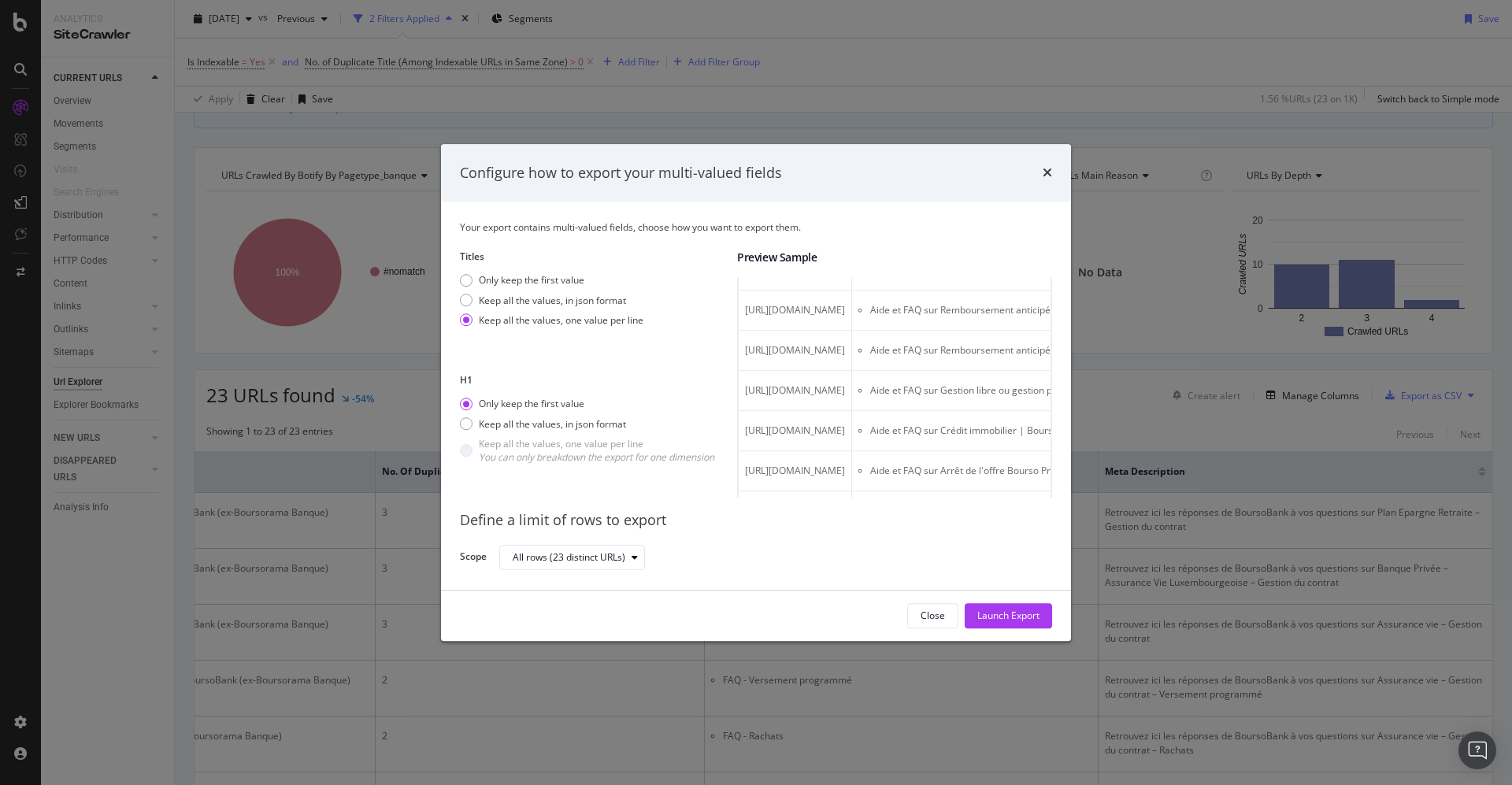
scroll to position [473, 0]
click at [626, 427] on div "Keep all the values, in json format" at bounding box center [552, 424] width 147 height 13
click at [504, 404] on div "Only keep the first value" at bounding box center [531, 405] width 105 height 13
click at [1042, 166] on div "Configure how to export your multi-valued fields" at bounding box center [756, 173] width 592 height 20
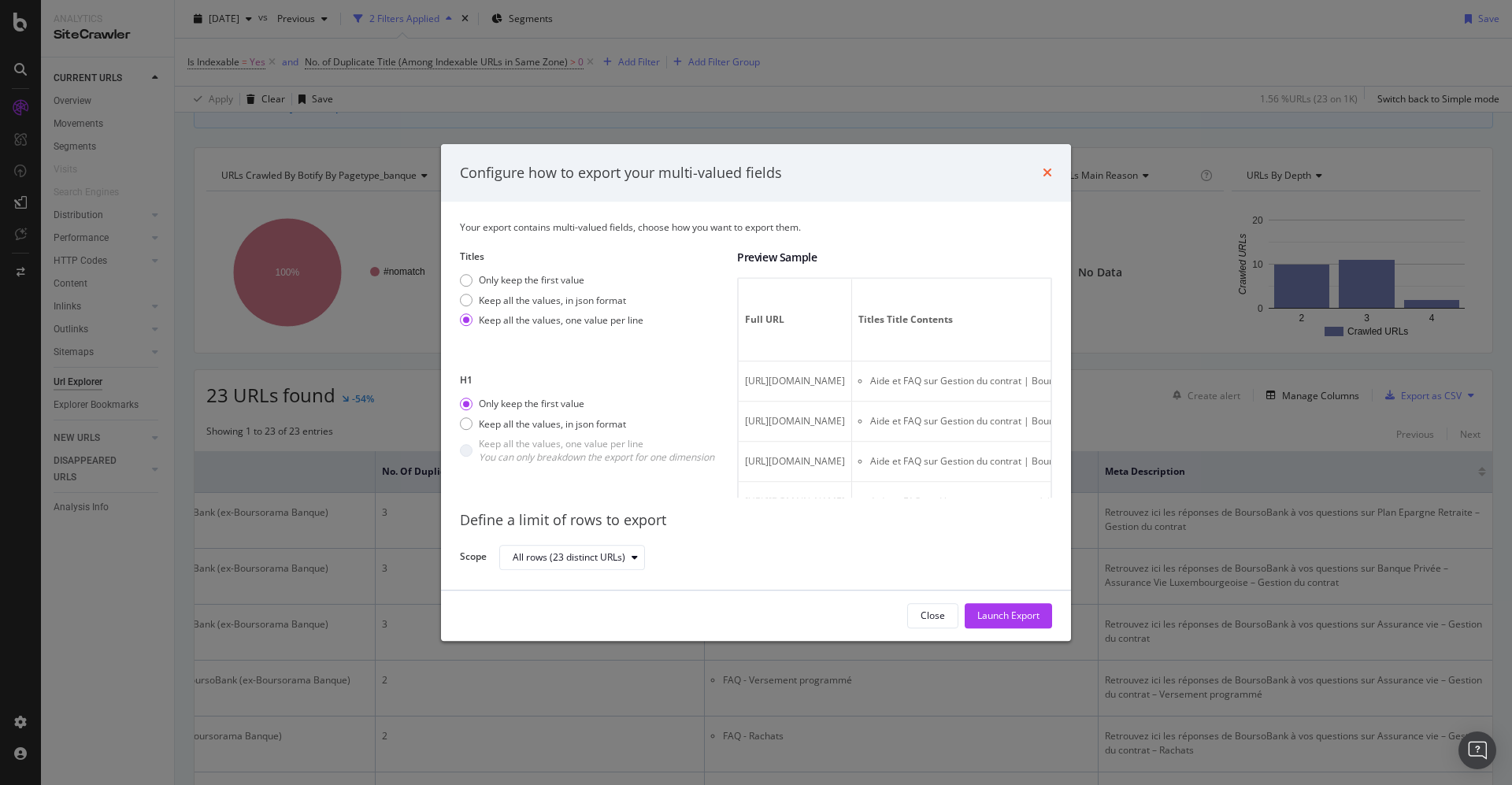
click at [1049, 170] on icon "times" at bounding box center [1047, 172] width 9 height 13
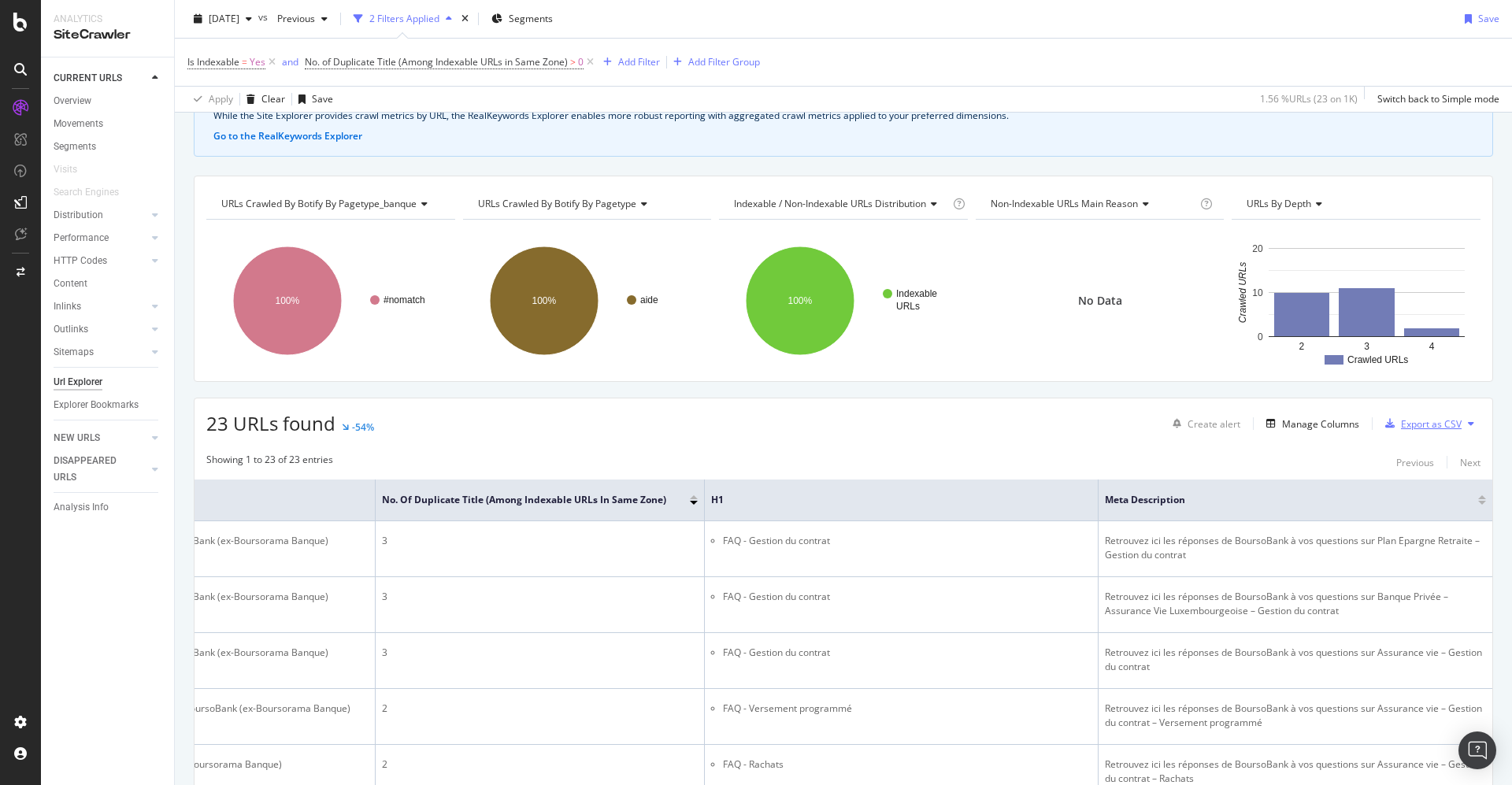
scroll to position [7, 0]
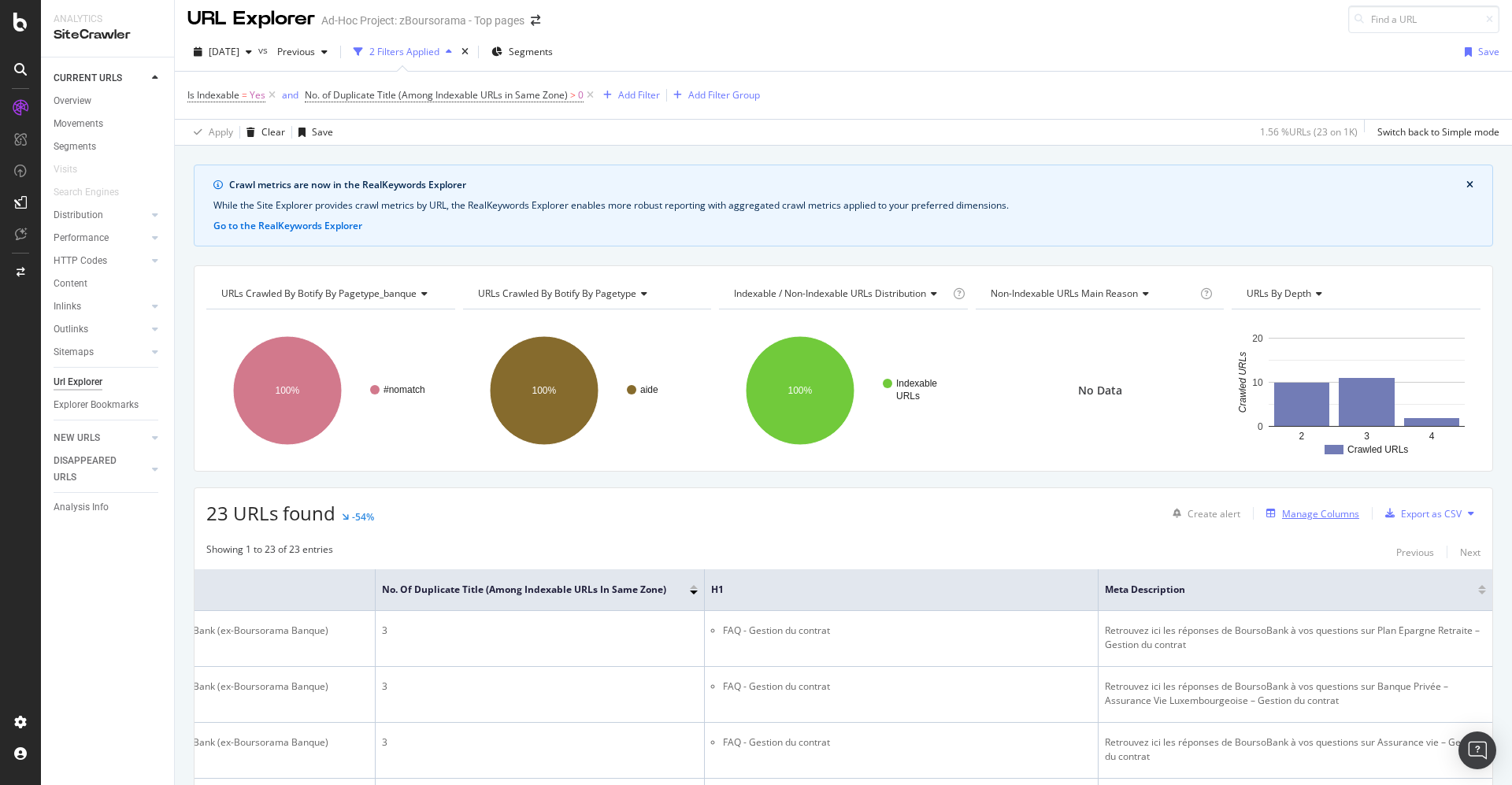
click at [1290, 507] on div "Manage Columns" at bounding box center [1321, 514] width 77 height 13
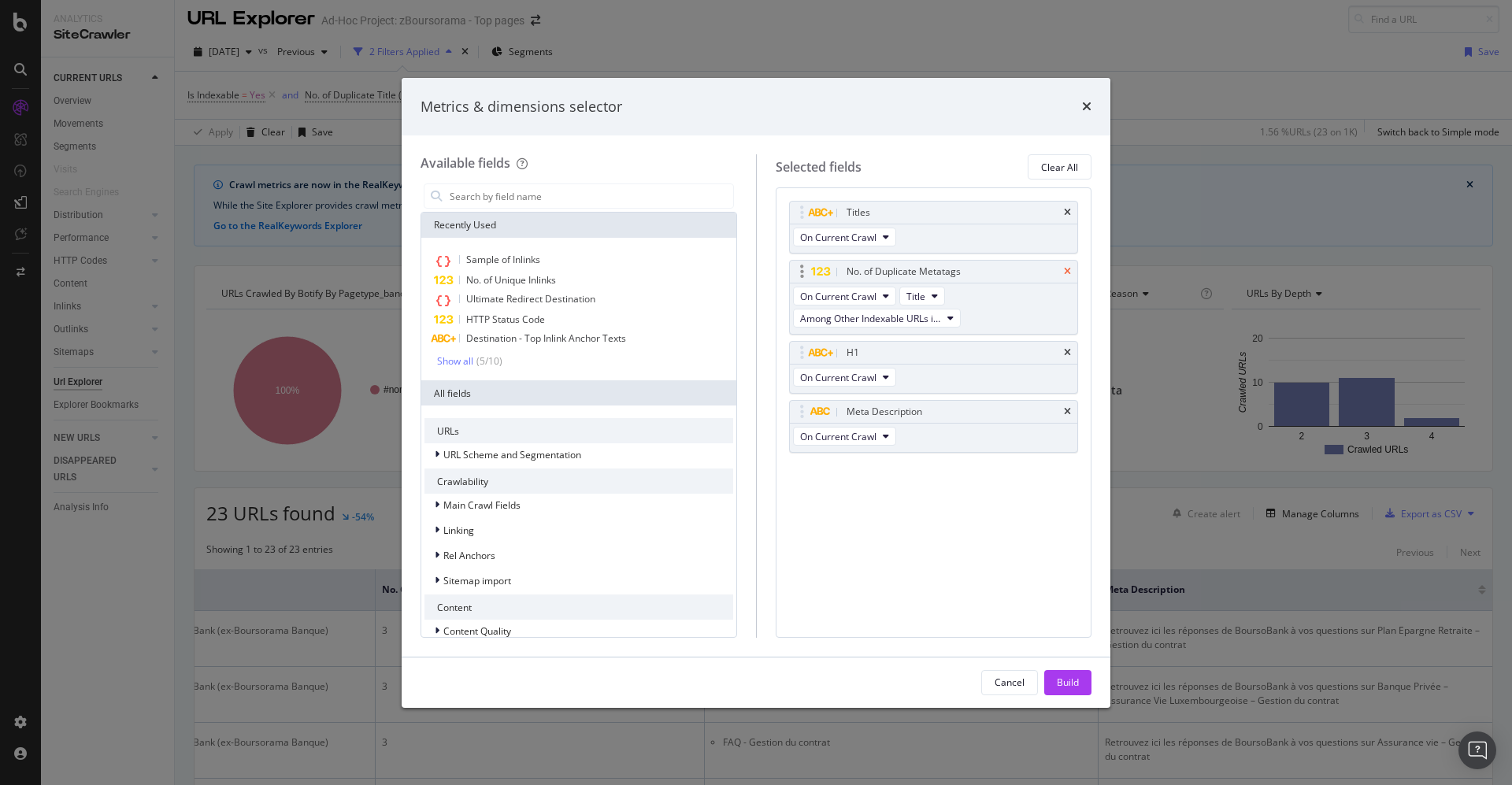
click at [1064, 270] on div "No. of Duplicate Metatags" at bounding box center [934, 272] width 289 height 22
click at [1069, 270] on icon "times" at bounding box center [1068, 271] width 7 height 9
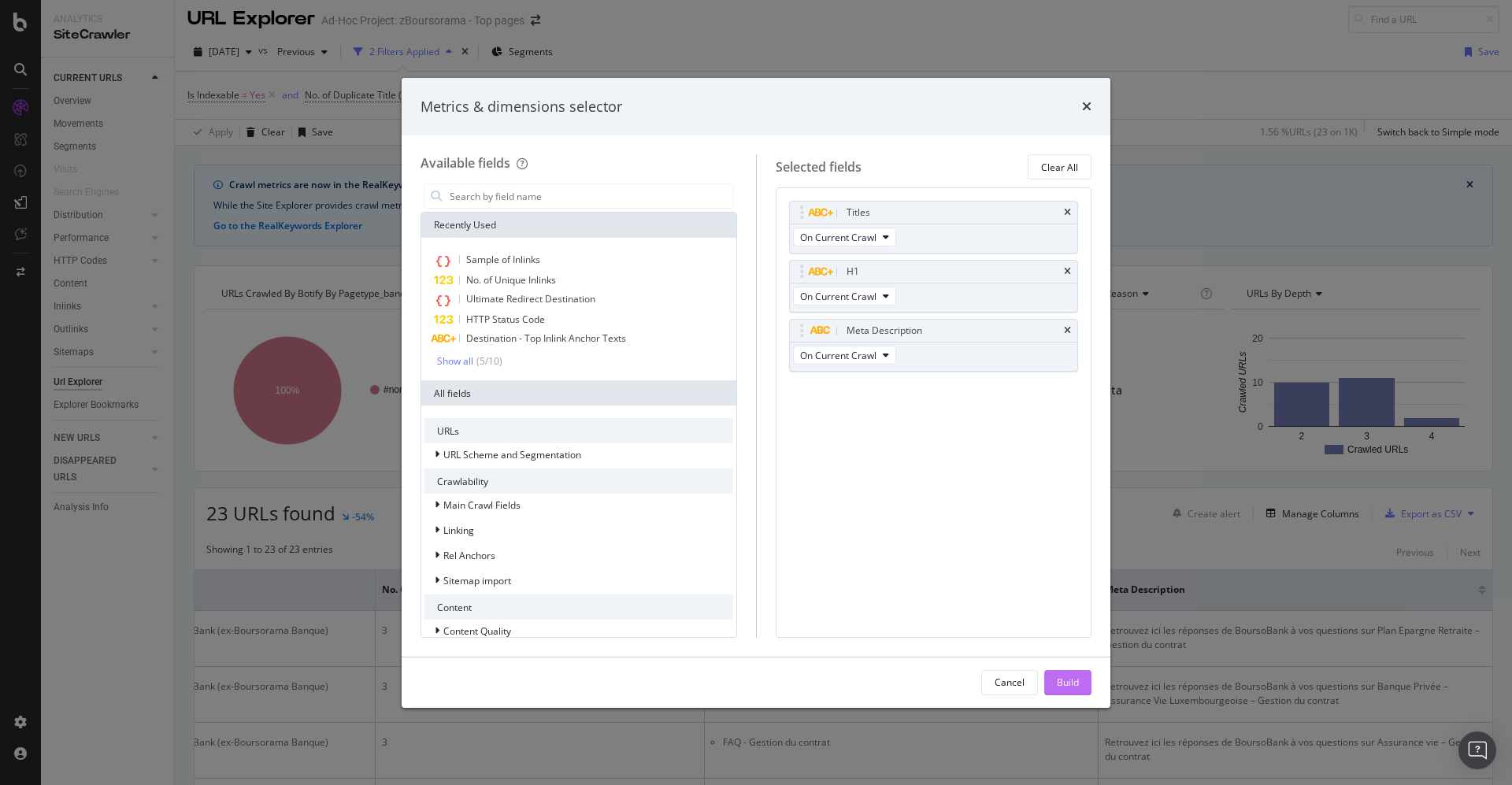
click at [1073, 684] on div "Build" at bounding box center [1068, 682] width 22 height 13
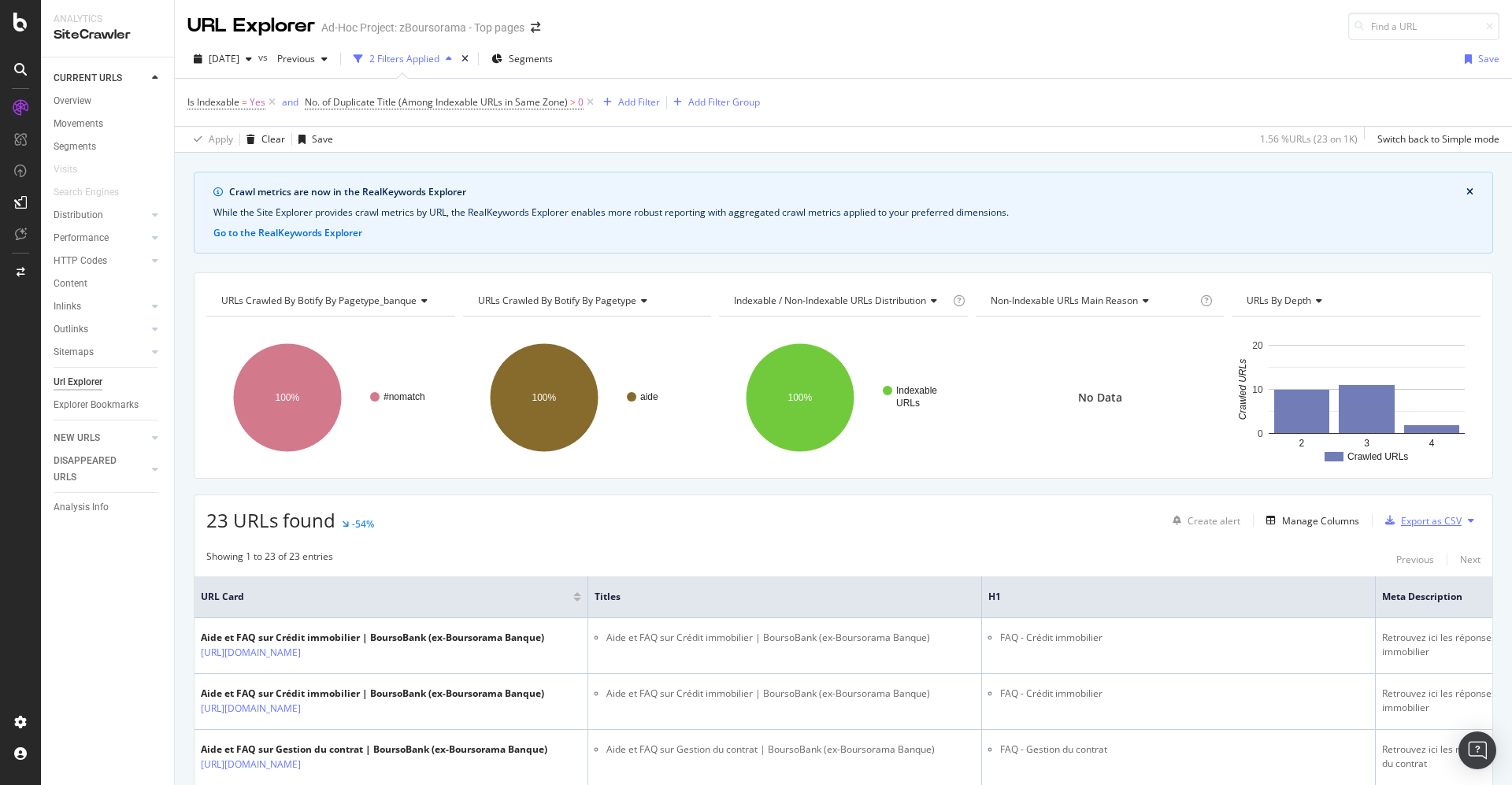
click at [1405, 515] on div "Export as CSV" at bounding box center [1431, 521] width 61 height 13
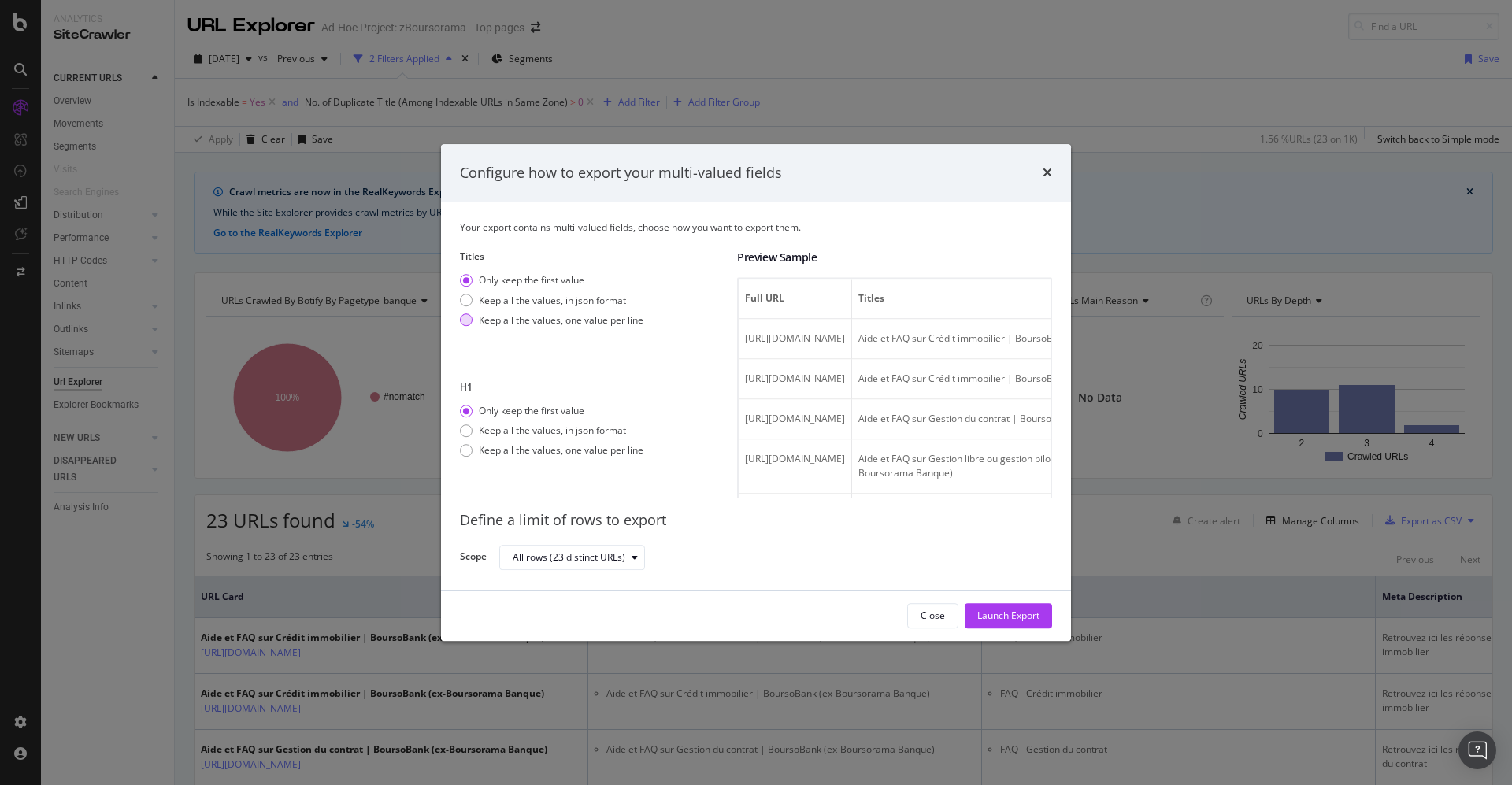
click at [547, 319] on div "Keep all the values, one value per line" at bounding box center [561, 321] width 165 height 13
click at [487, 287] on div "Only keep the first value" at bounding box center [531, 281] width 105 height 13
click at [543, 305] on div "Keep all the values, in json format" at bounding box center [552, 300] width 147 height 13
click at [525, 278] on div "Only keep the first value" at bounding box center [531, 281] width 105 height 13
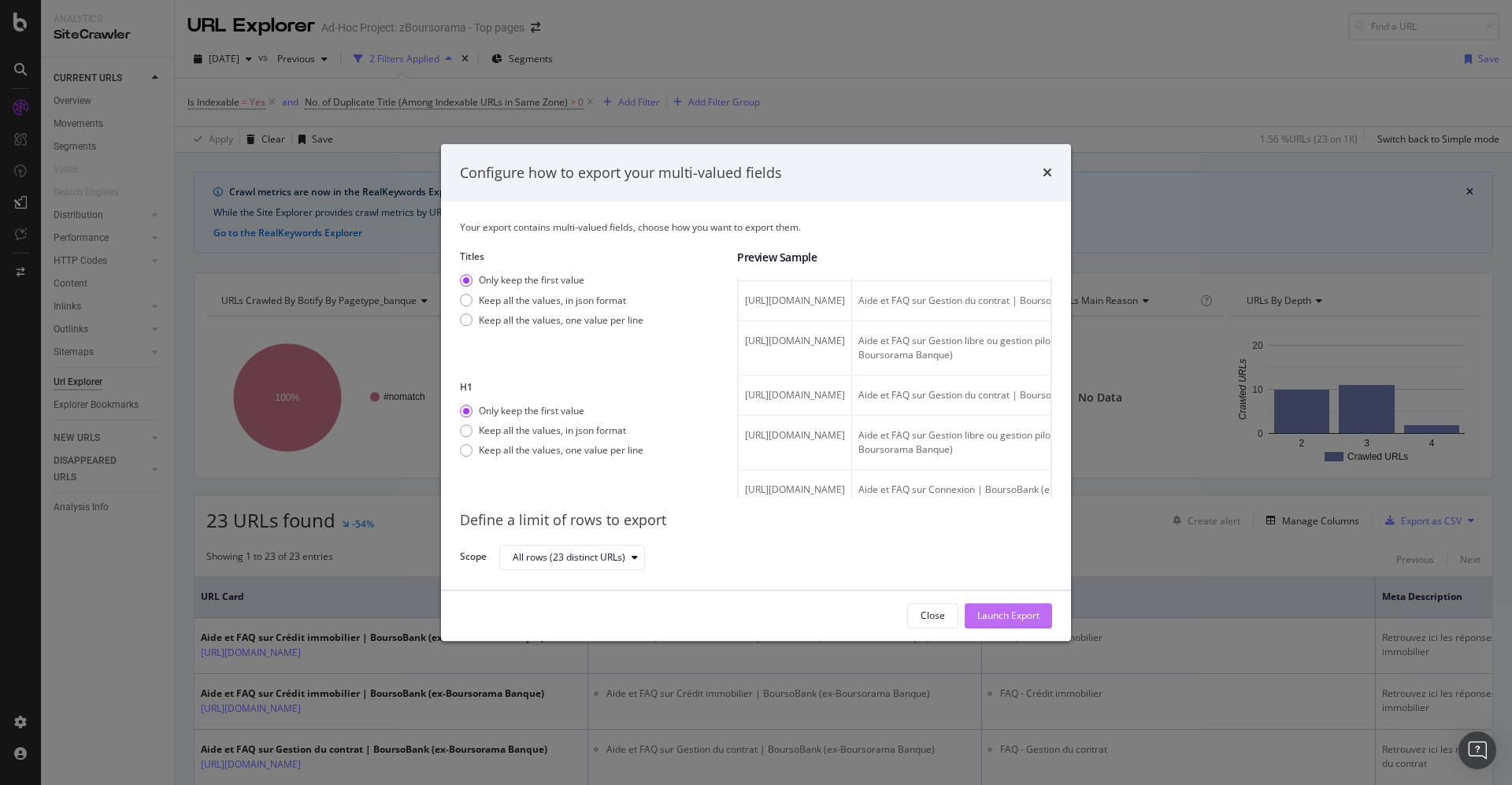
click at [1035, 617] on div "Launch Export" at bounding box center [1009, 617] width 62 height 13
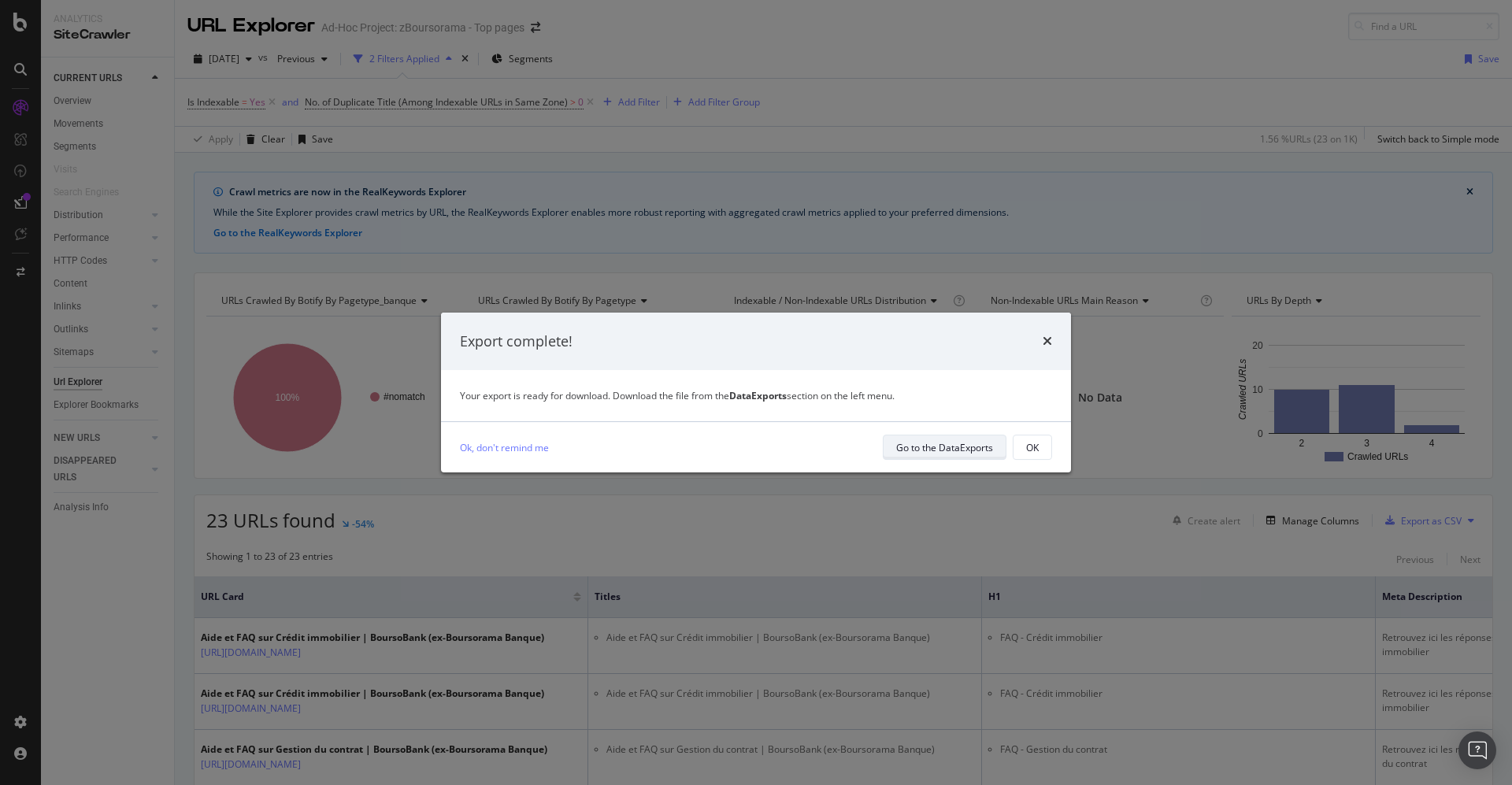
click at [953, 450] on div "Go to the DataExports" at bounding box center [944, 448] width 97 height 13
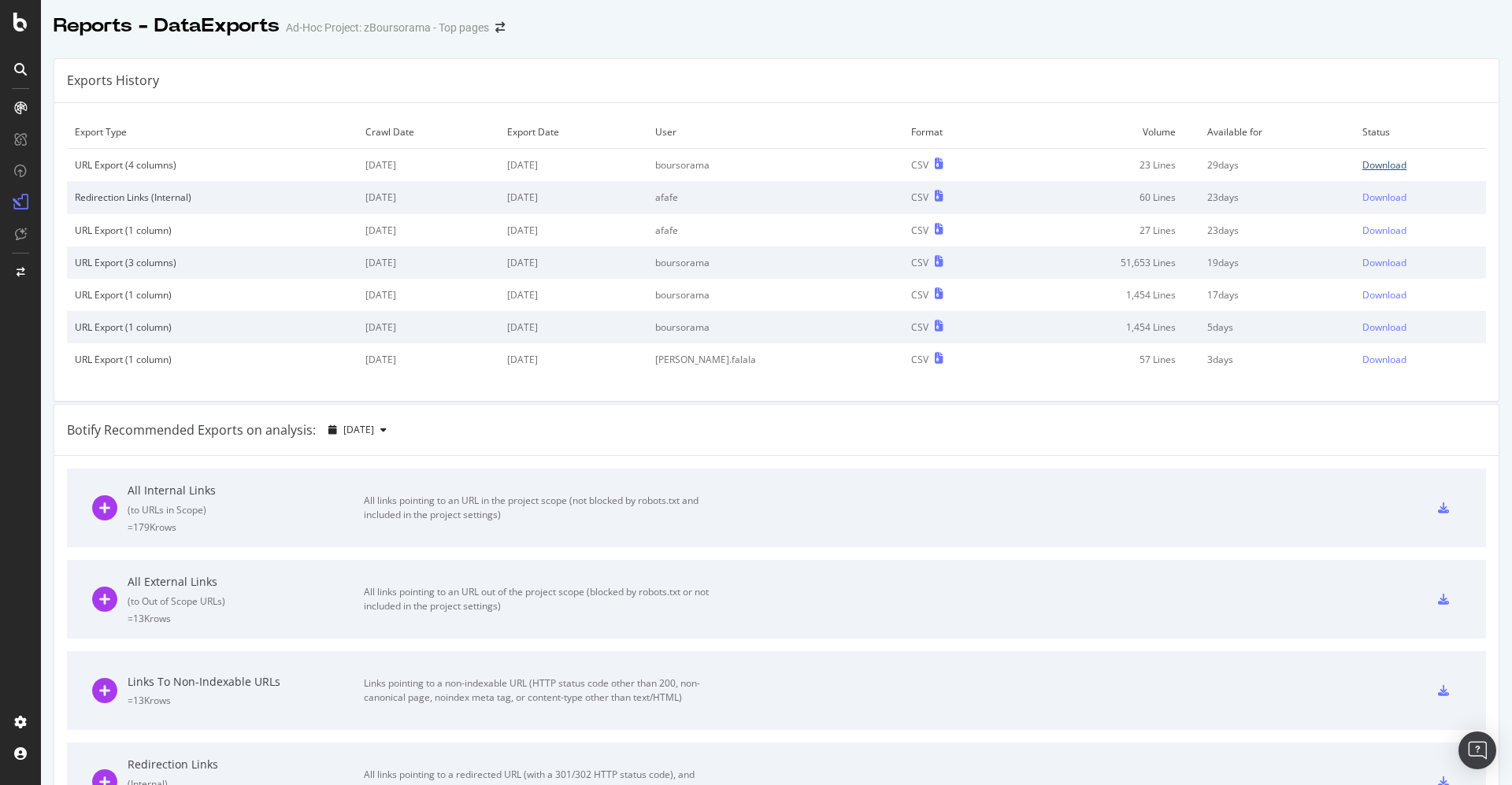
click at [1362, 163] on div "Download" at bounding box center [1384, 165] width 44 height 13
